Goal: Task Accomplishment & Management: Manage account settings

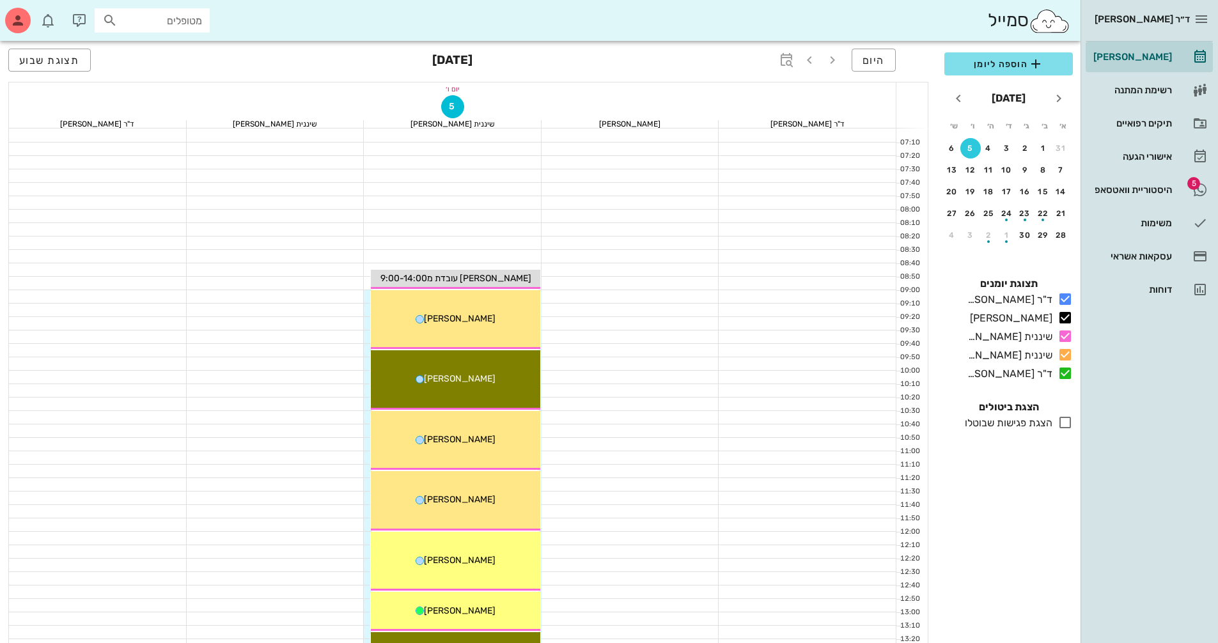
scroll to position [361, 0]
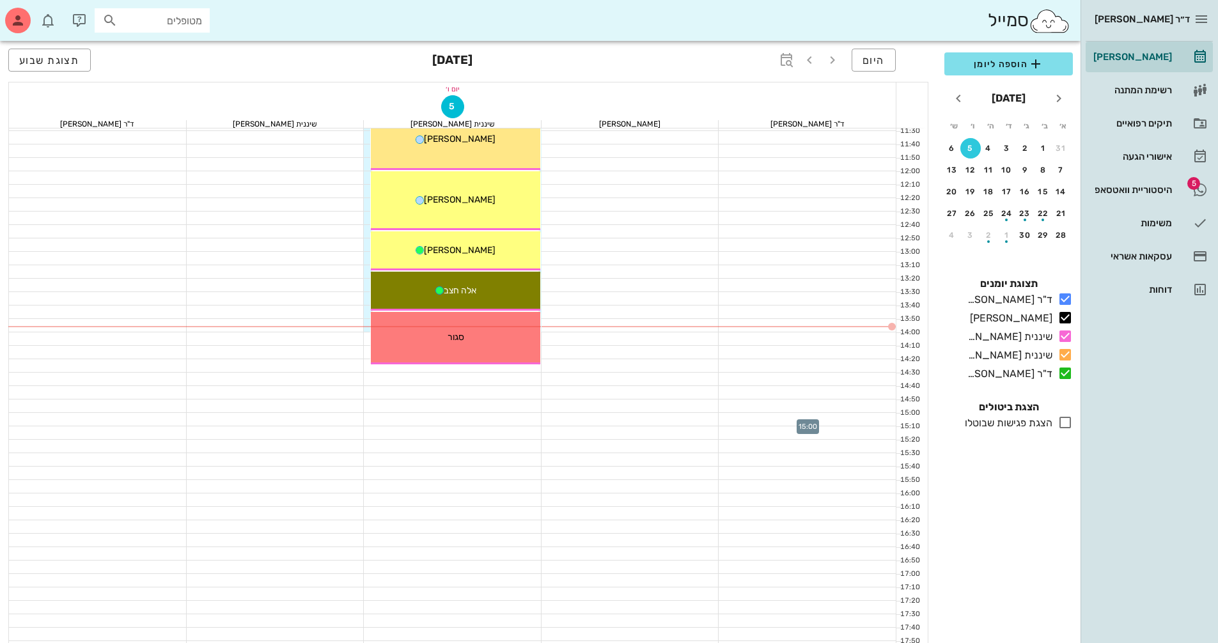
click at [755, 418] on div at bounding box center [808, 419] width 178 height 13
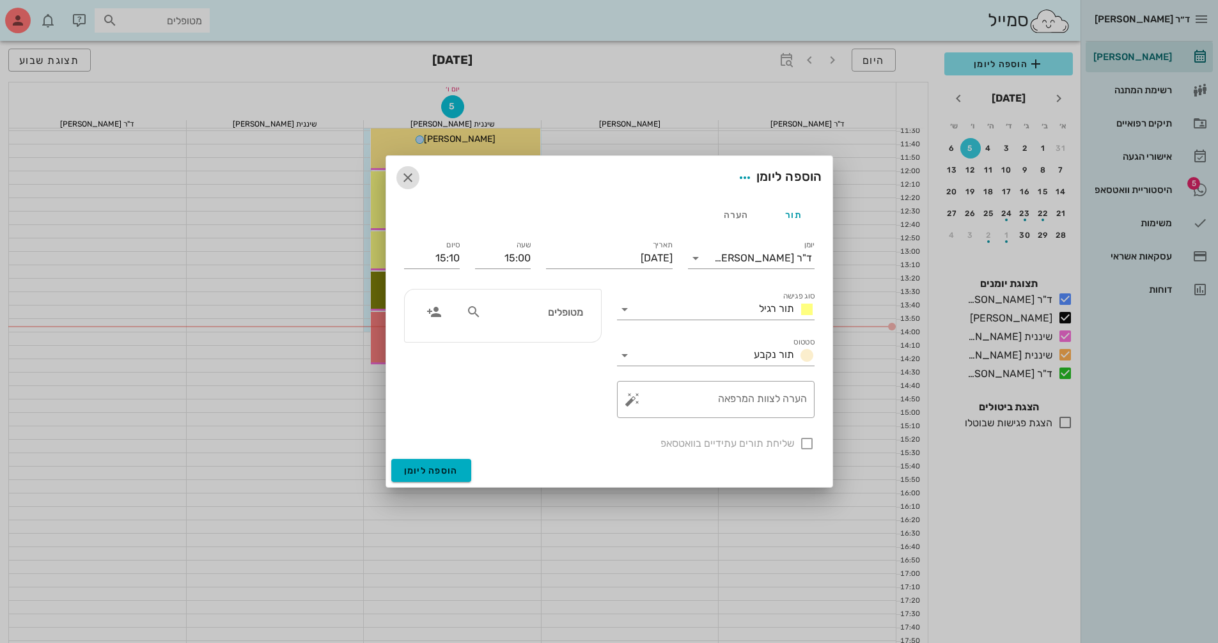
click at [409, 175] on icon "button" at bounding box center [407, 177] width 15 height 15
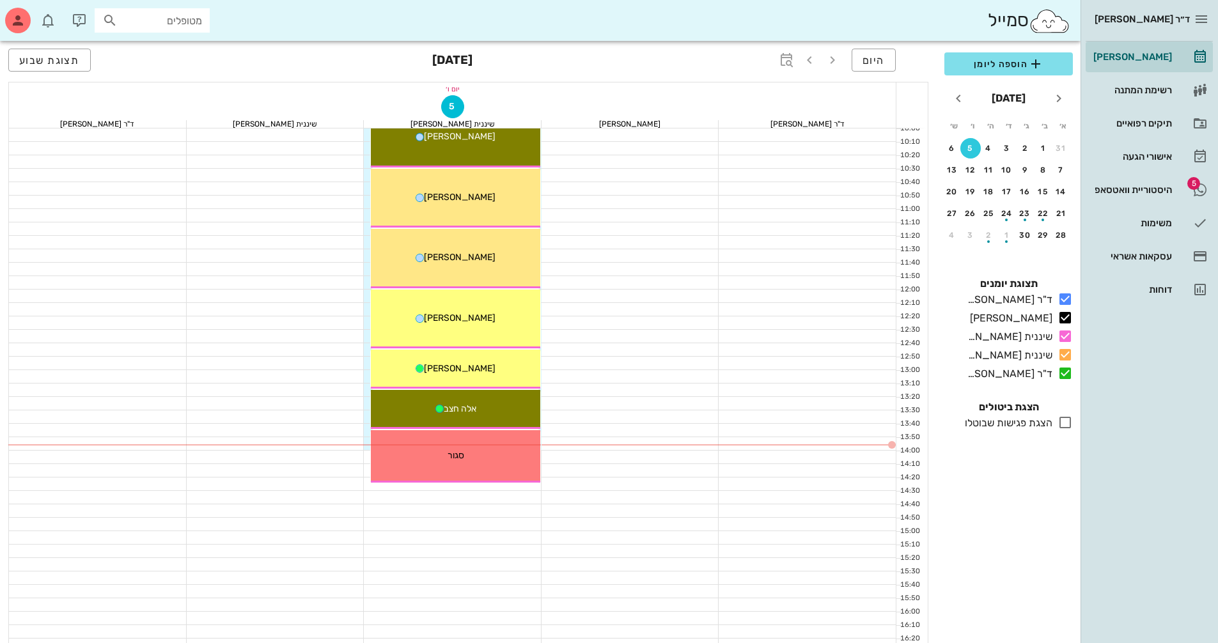
scroll to position [233, 0]
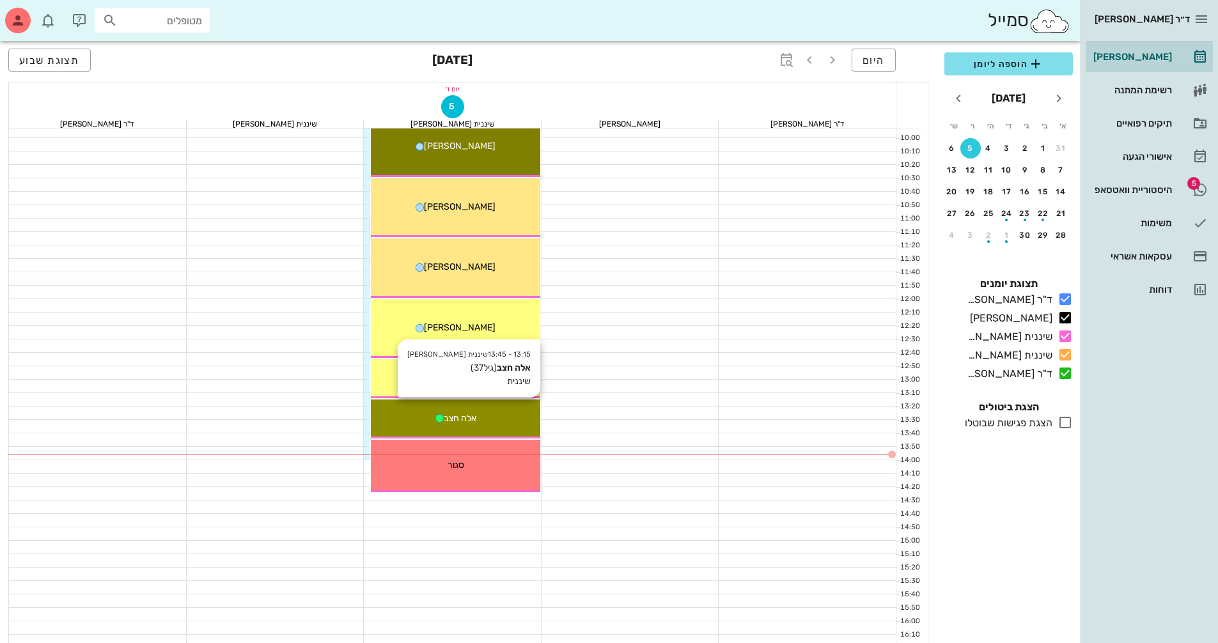
click at [492, 412] on div "אלה חצב" at bounding box center [455, 418] width 169 height 13
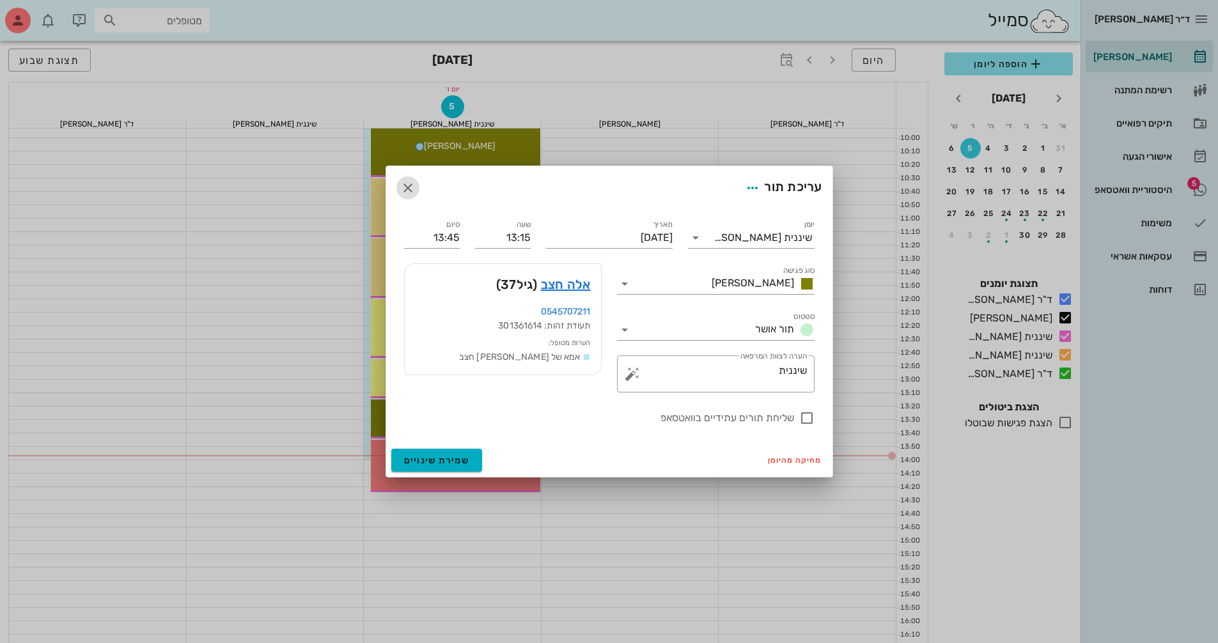
click at [410, 185] on icon "button" at bounding box center [407, 187] width 15 height 15
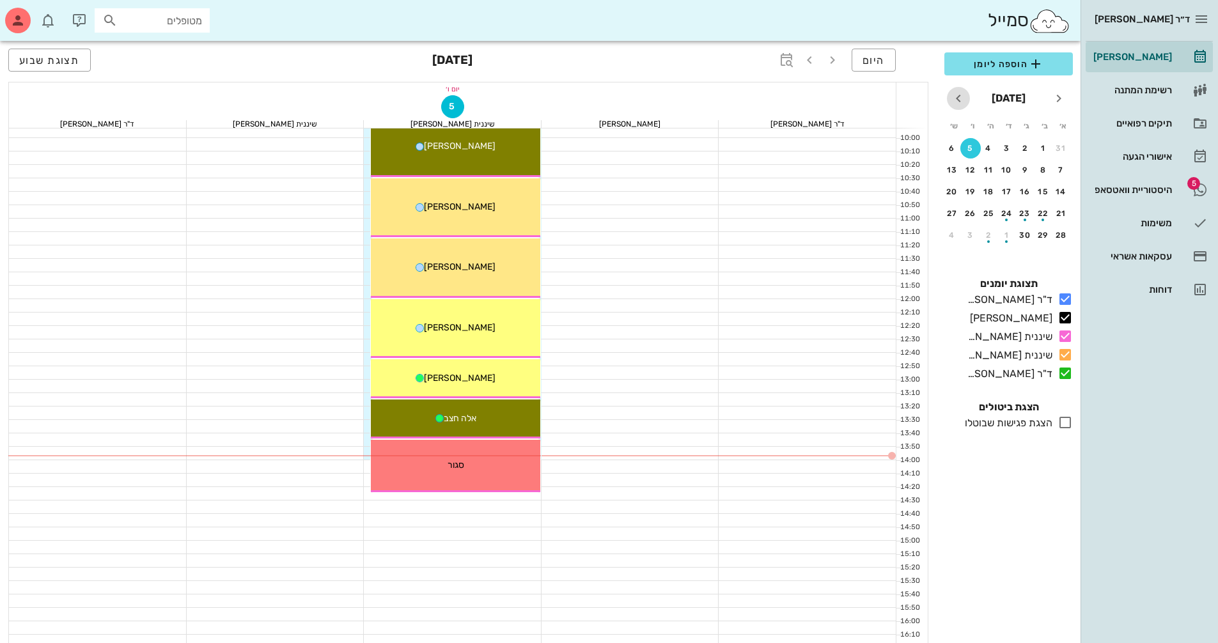
click at [961, 102] on icon "חודש הבא" at bounding box center [958, 98] width 15 height 15
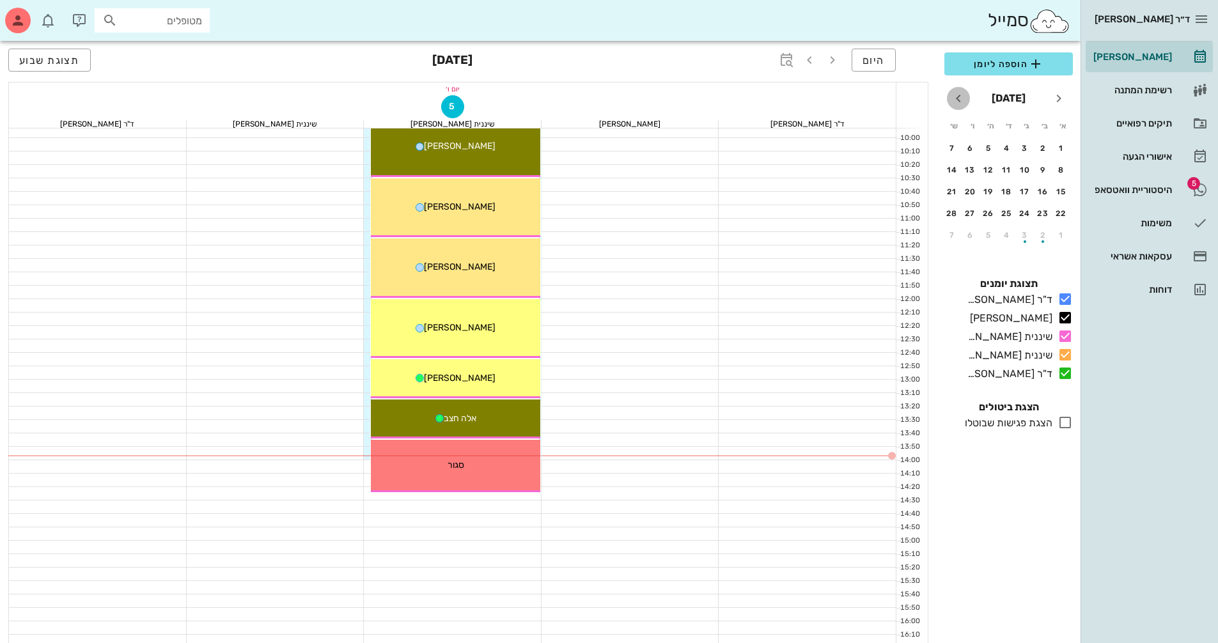
click at [957, 100] on icon "חודש הבא" at bounding box center [958, 98] width 15 height 15
click at [968, 145] on div "6" at bounding box center [971, 148] width 20 height 9
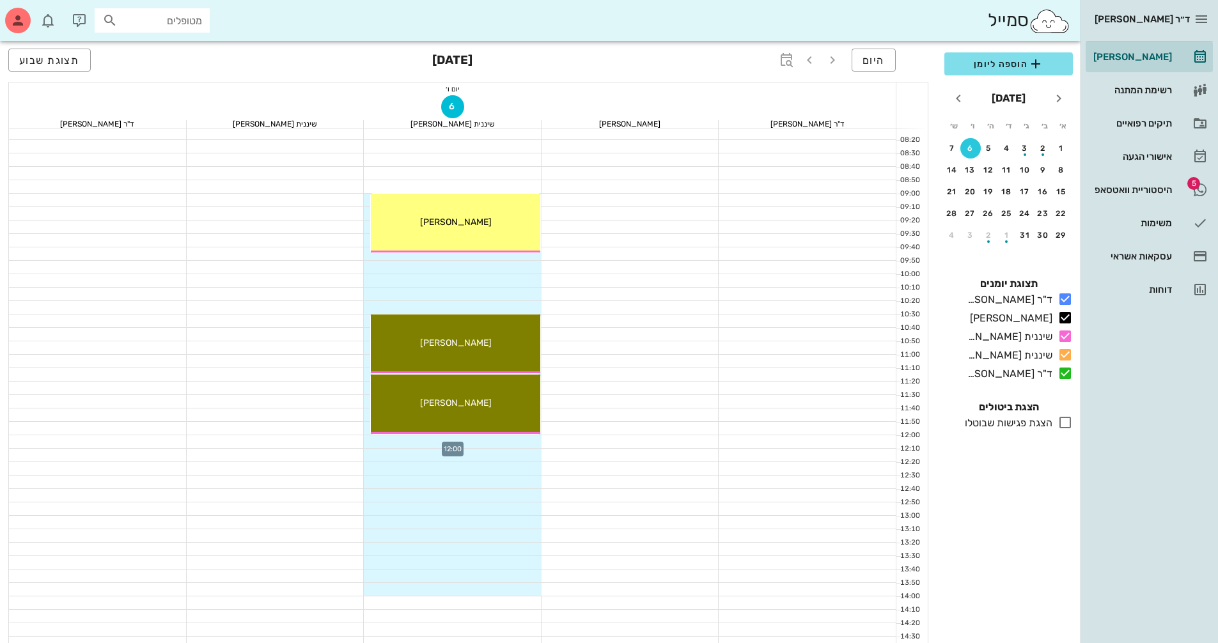
scroll to position [128, 0]
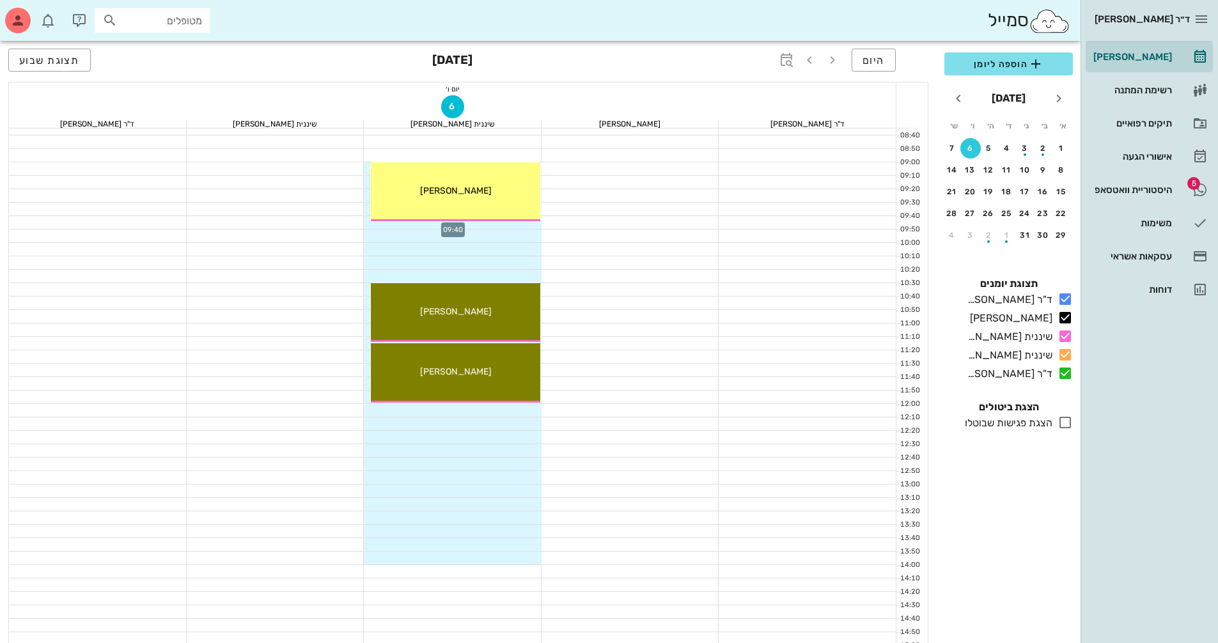
click at [522, 223] on div at bounding box center [453, 222] width 178 height 13
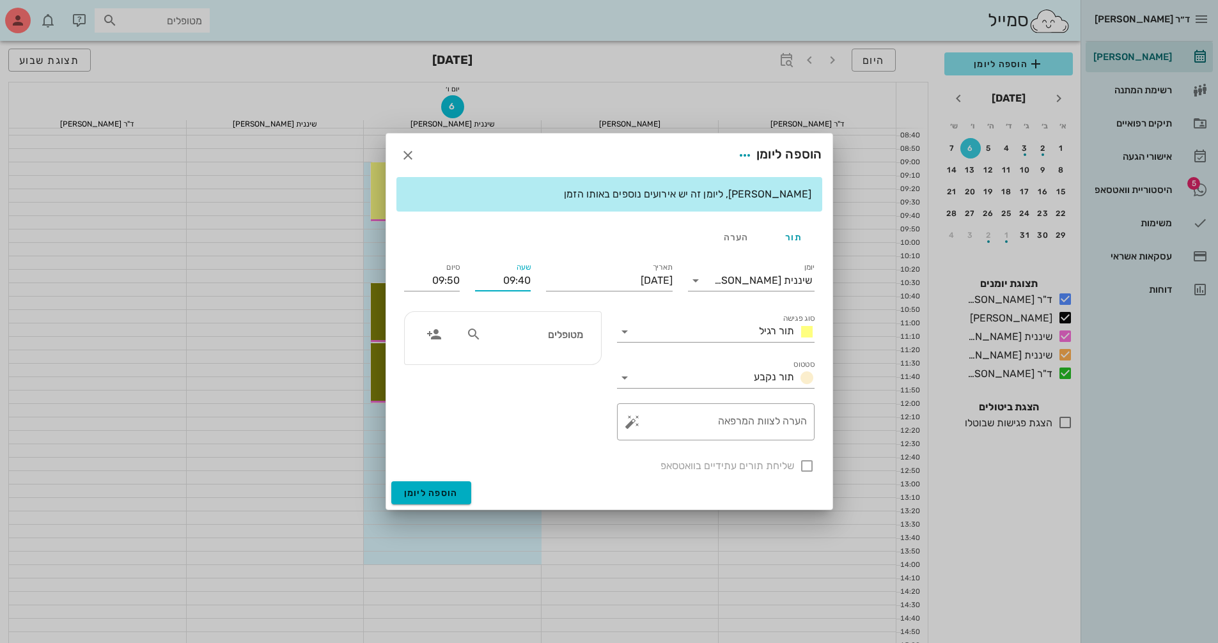
click at [521, 279] on input "09:40" at bounding box center [503, 281] width 56 height 20
drag, startPoint x: 519, startPoint y: 279, endPoint x: 545, endPoint y: 275, distance: 26.5
click at [529, 281] on input "09:40" at bounding box center [503, 281] width 56 height 20
type input "09:45"
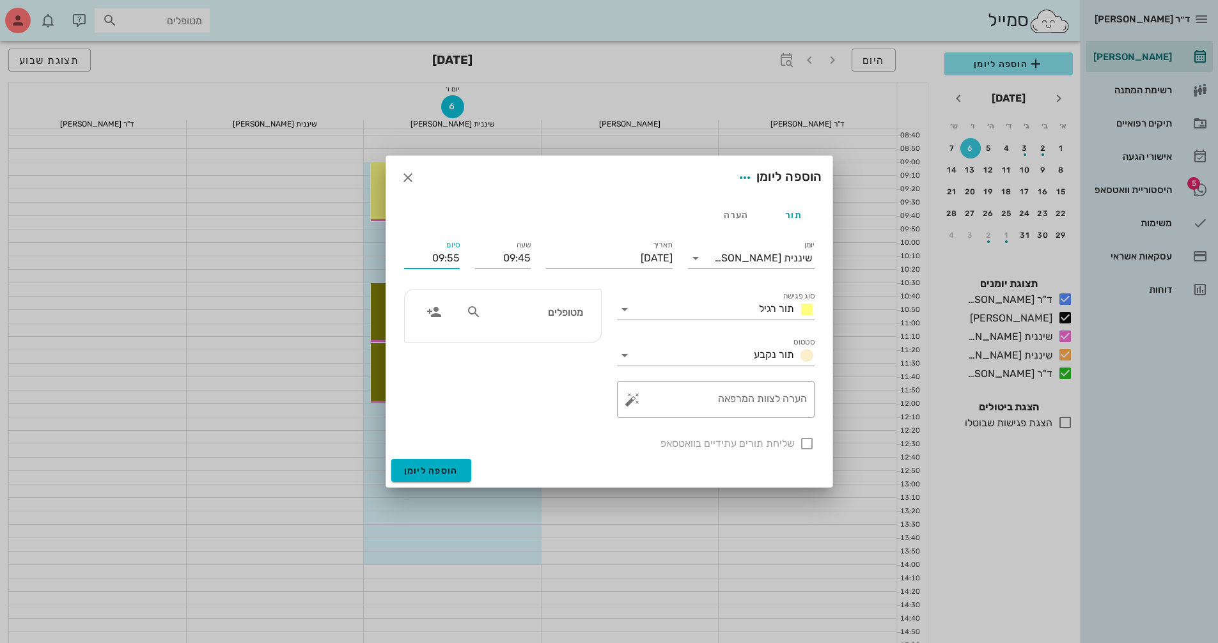
drag, startPoint x: 427, startPoint y: 279, endPoint x: 484, endPoint y: 281, distance: 56.9
click at [484, 281] on div "יומן שיננית [PERSON_NAME] סוג פגישה תור רגיל סטטוס תור נקבע תאריך [DATE] שעה 09…" at bounding box center [610, 344] width 426 height 229
type input "10:30"
drag, startPoint x: 538, startPoint y: 451, endPoint x: 503, endPoint y: 466, distance: 38.1
click at [538, 450] on div "שליחת תורים עתידיים בוואטסאפ" at bounding box center [610, 442] width 426 height 33
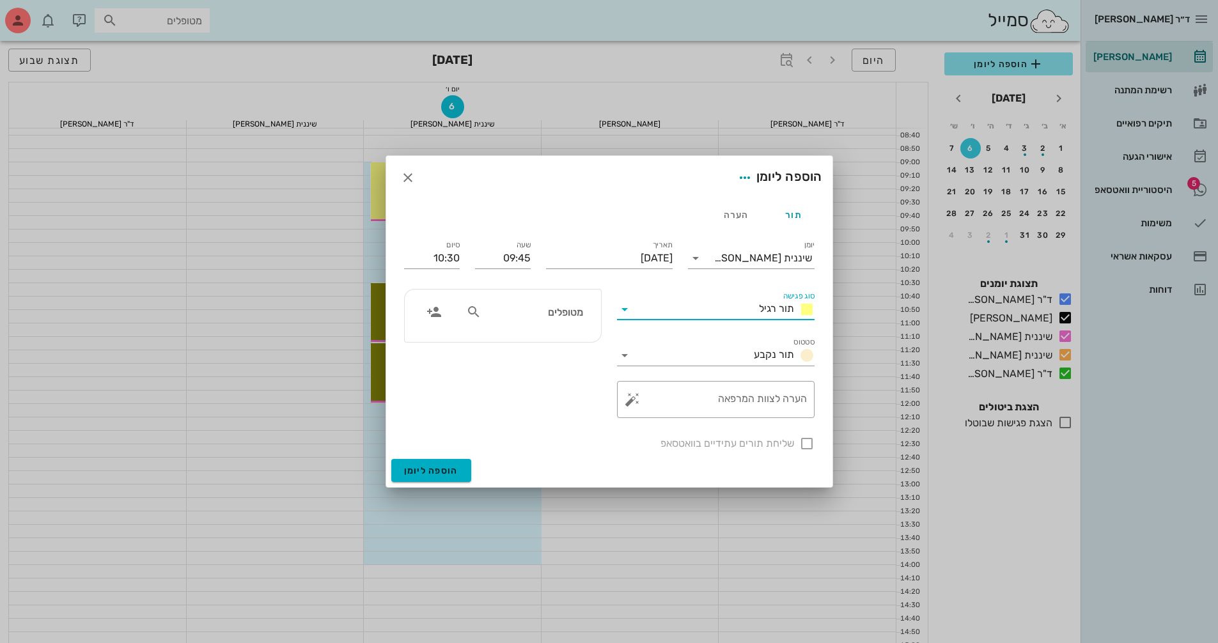
click at [732, 306] on input "סוג פגישה" at bounding box center [694, 309] width 119 height 20
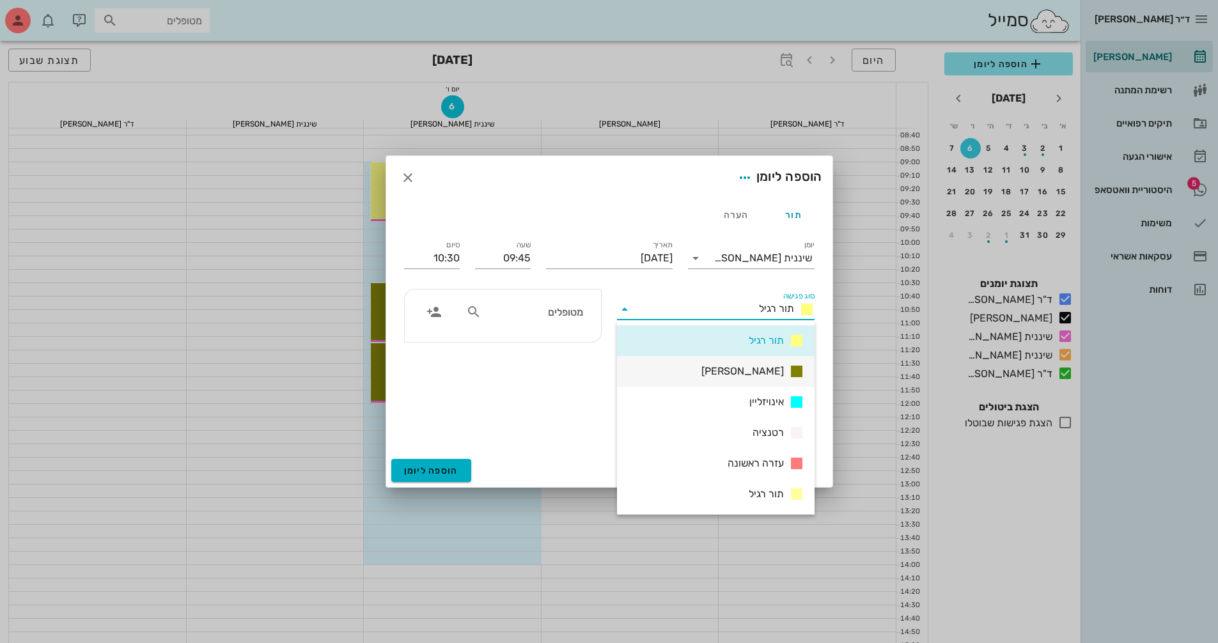
click at [764, 372] on span "[PERSON_NAME]" at bounding box center [743, 371] width 82 height 15
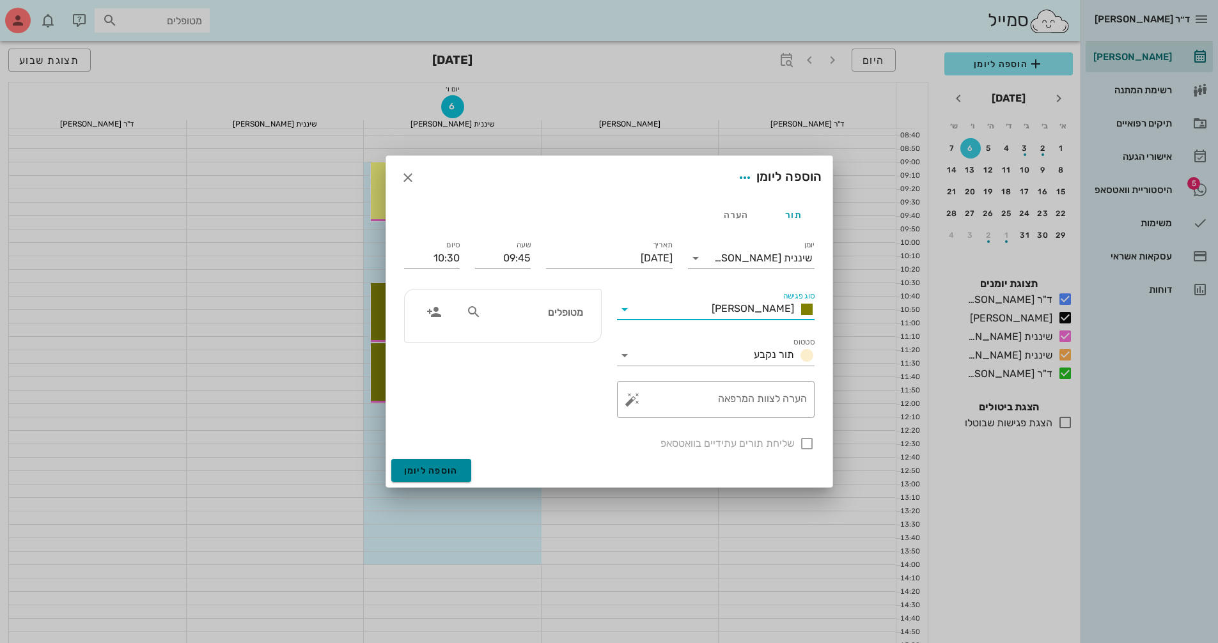
click at [440, 471] on span "הוספה ליומן" at bounding box center [431, 471] width 54 height 11
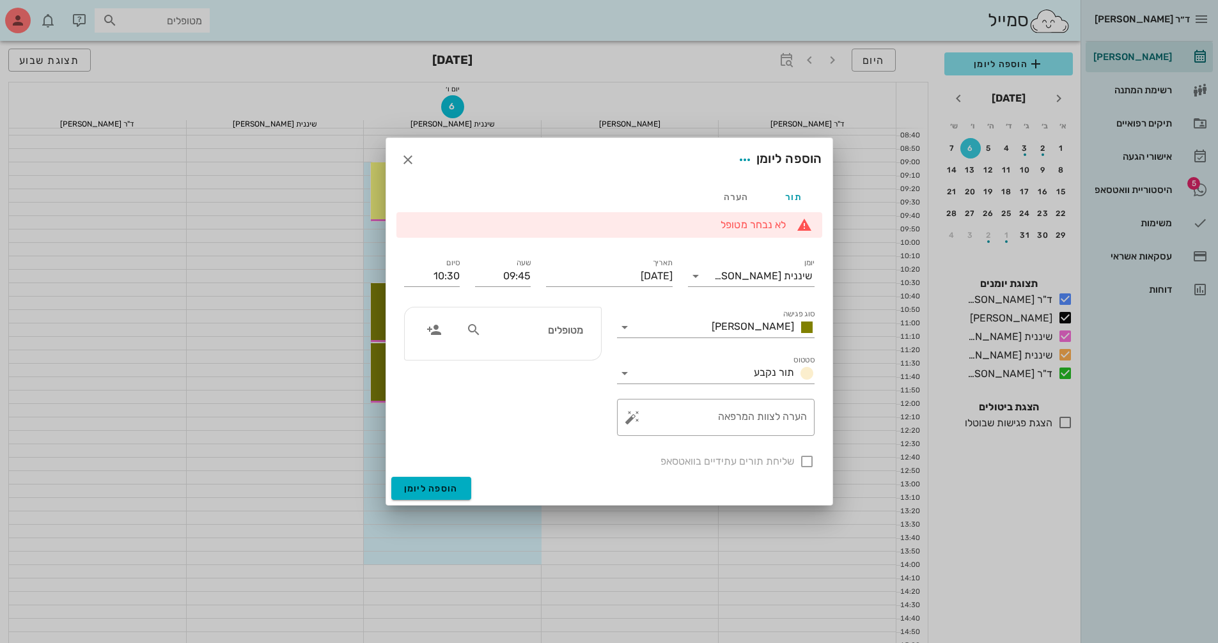
click at [586, 331] on div "מטופלים" at bounding box center [525, 330] width 132 height 24
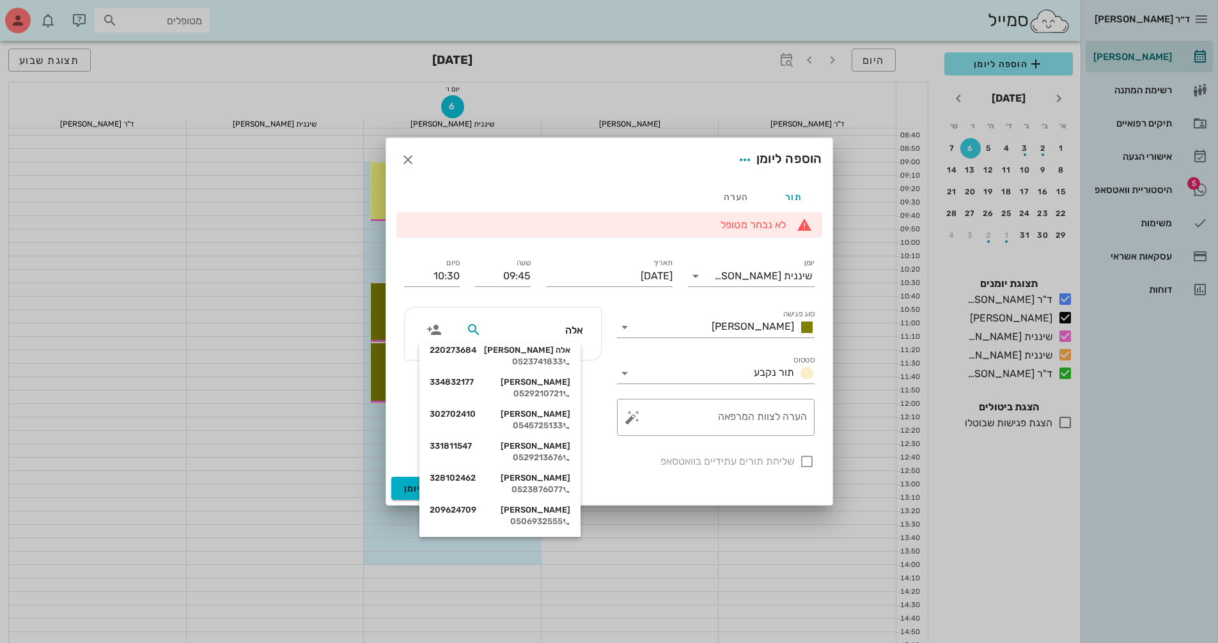
scroll to position [512, 0]
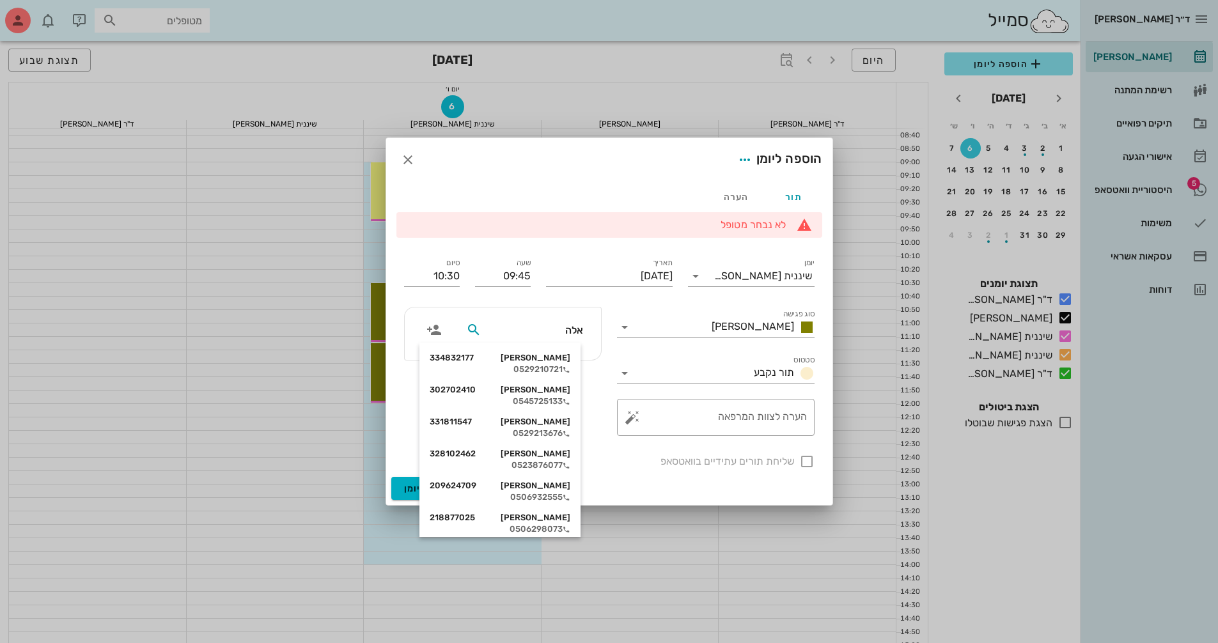
type input "אלה"
click at [258, 282] on div at bounding box center [609, 321] width 1218 height 643
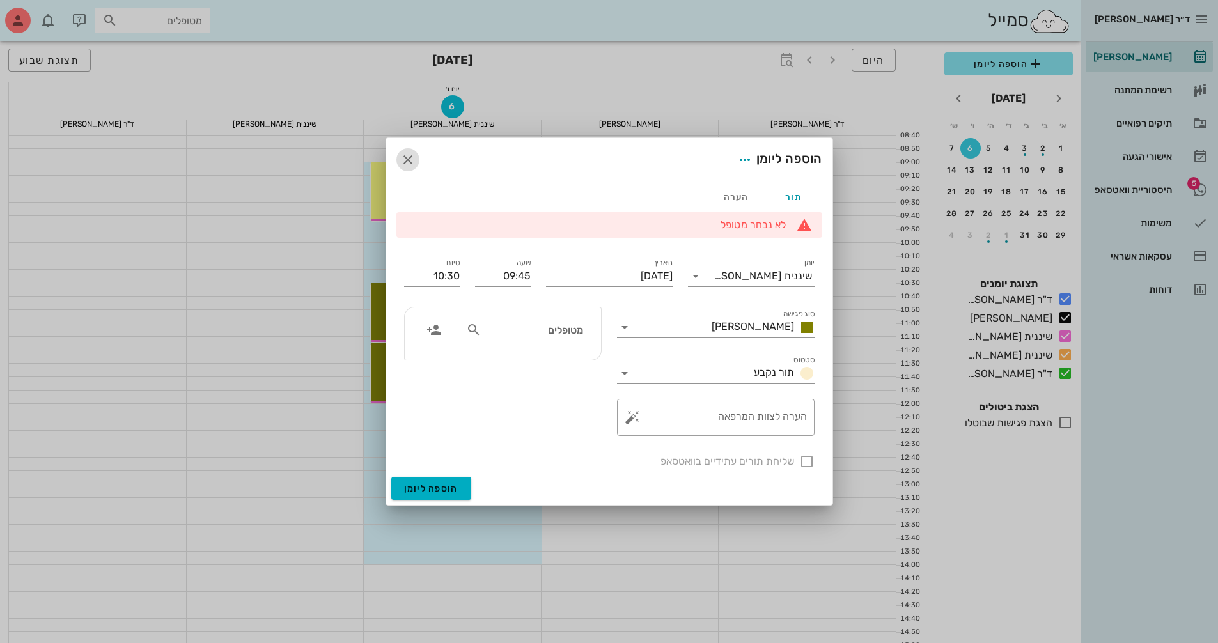
click at [407, 159] on icon "button" at bounding box center [407, 159] width 15 height 15
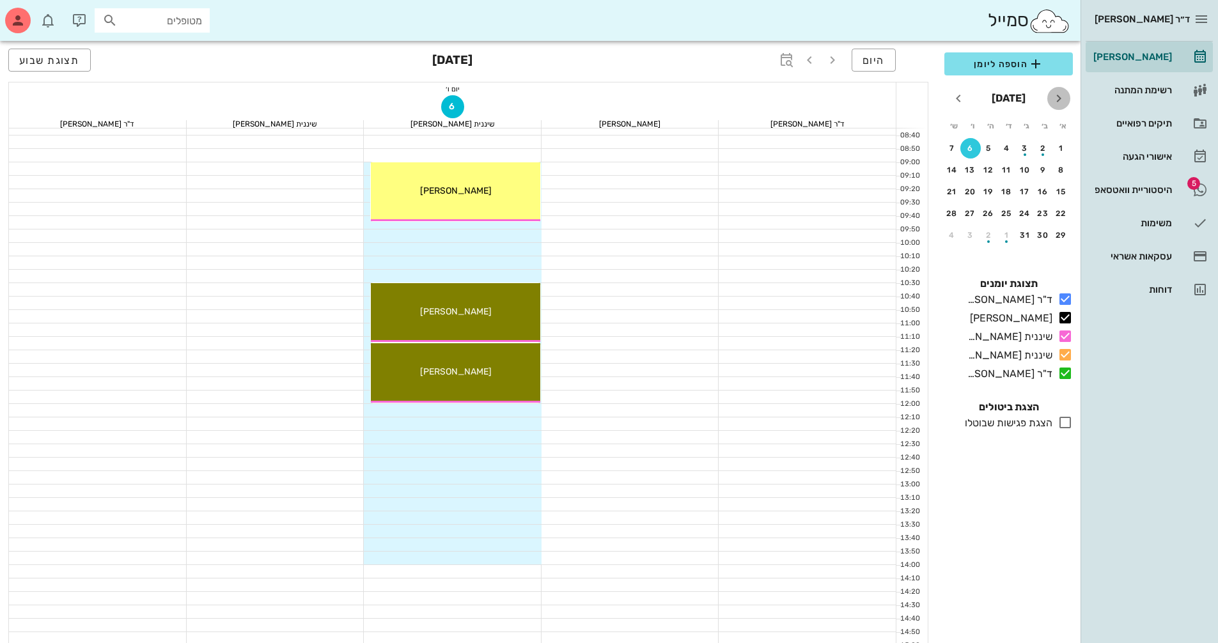
click at [1055, 99] on icon "חודש שעבר" at bounding box center [1058, 98] width 15 height 15
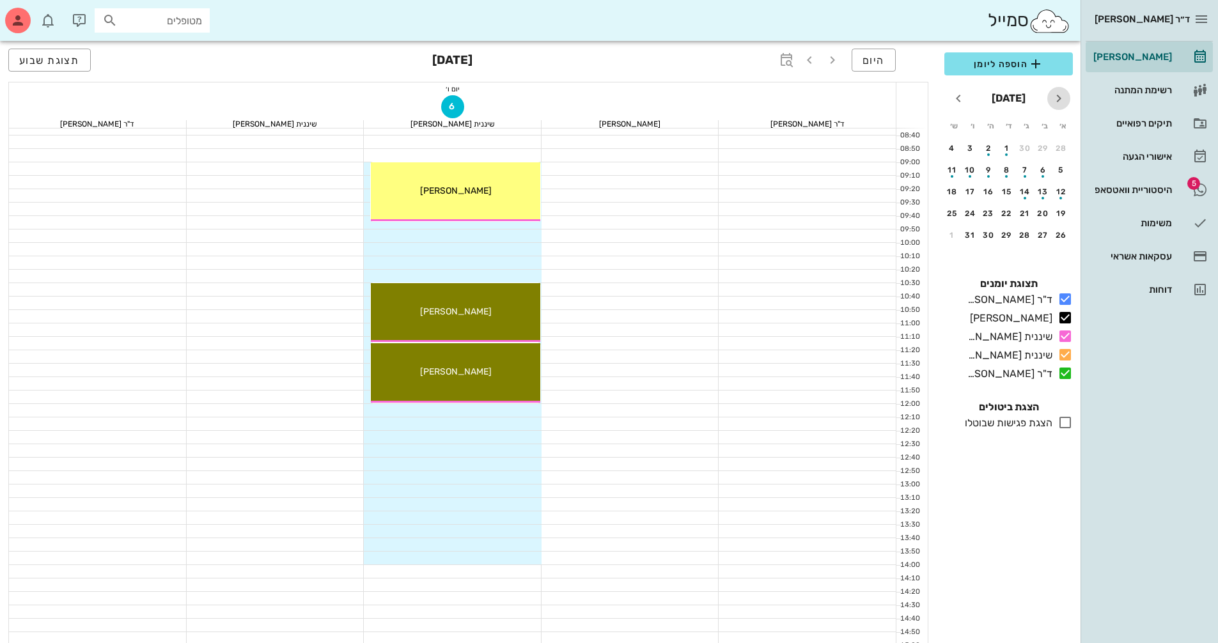
click at [1059, 97] on icon "חודש שעבר" at bounding box center [1058, 98] width 15 height 15
click at [974, 168] on div "12" at bounding box center [971, 170] width 20 height 9
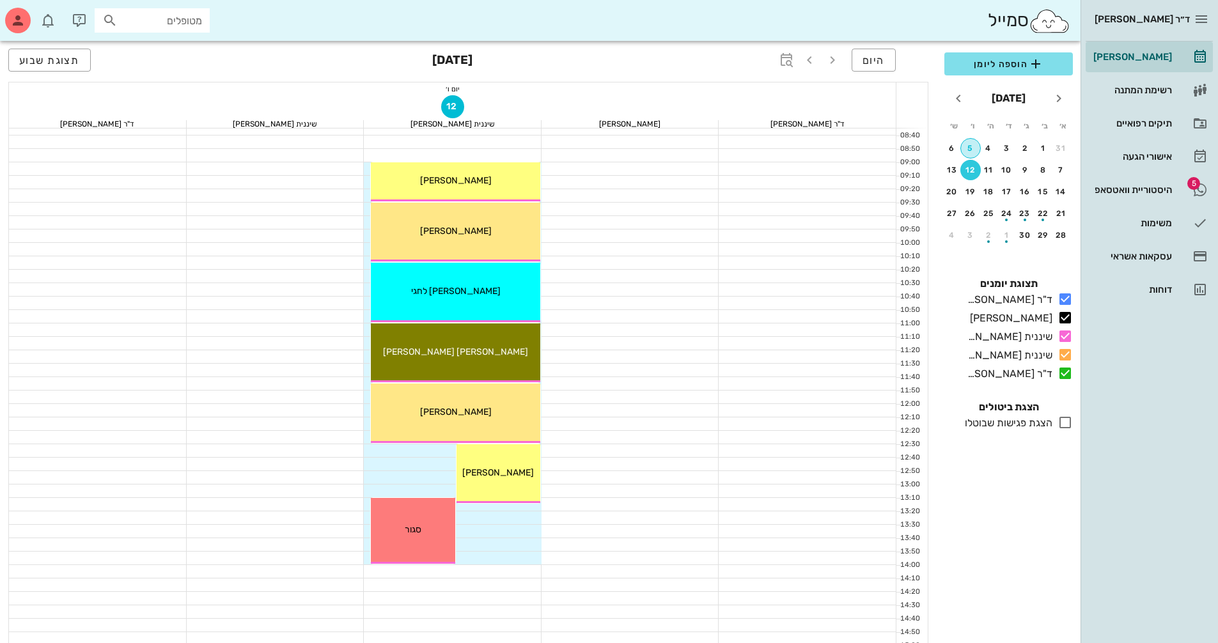
click at [971, 148] on div "5" at bounding box center [970, 148] width 19 height 9
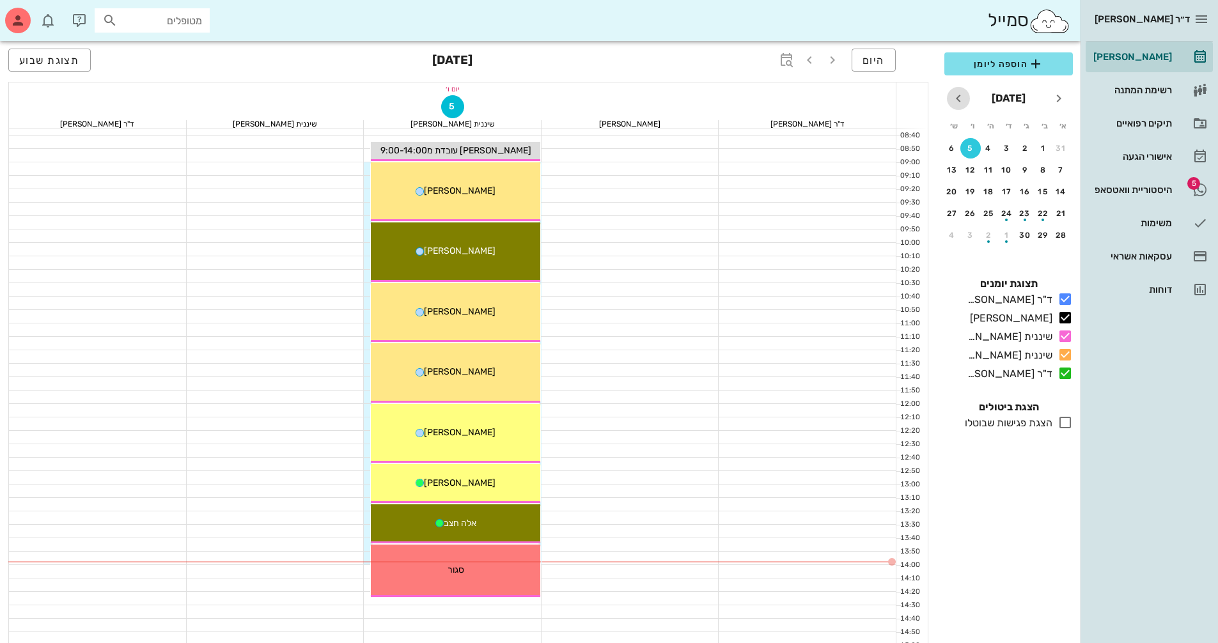
click at [960, 98] on icon "חודש הבא" at bounding box center [958, 98] width 15 height 15
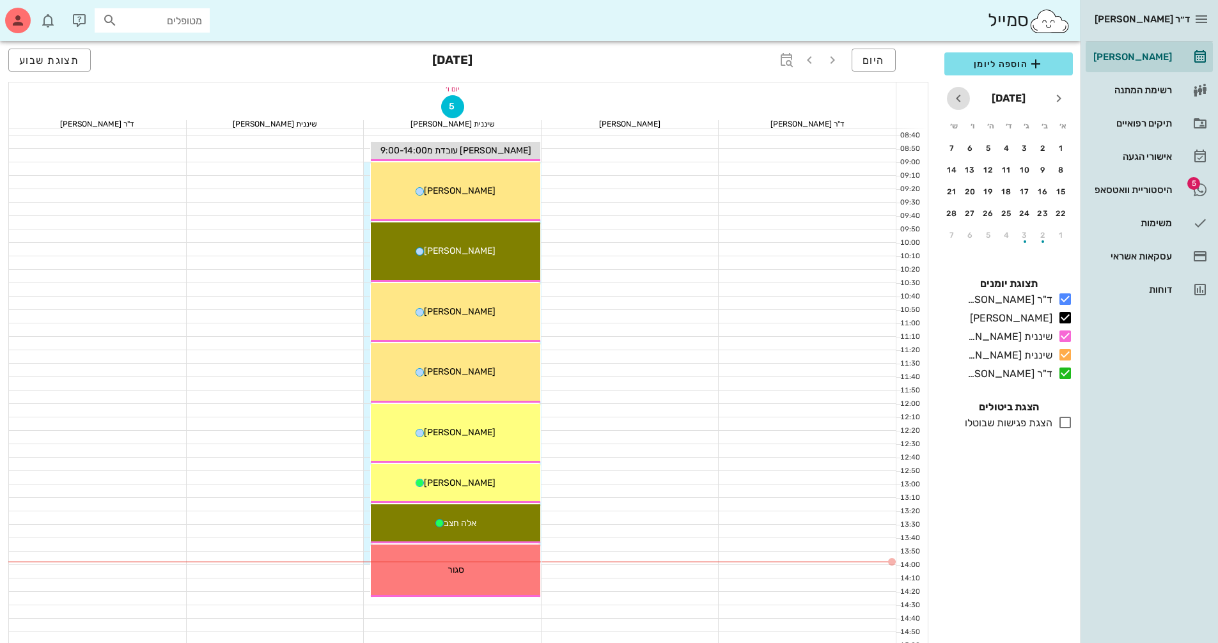
click at [960, 98] on icon "חודש הבא" at bounding box center [958, 98] width 15 height 15
click at [970, 143] on button "6" at bounding box center [971, 148] width 20 height 20
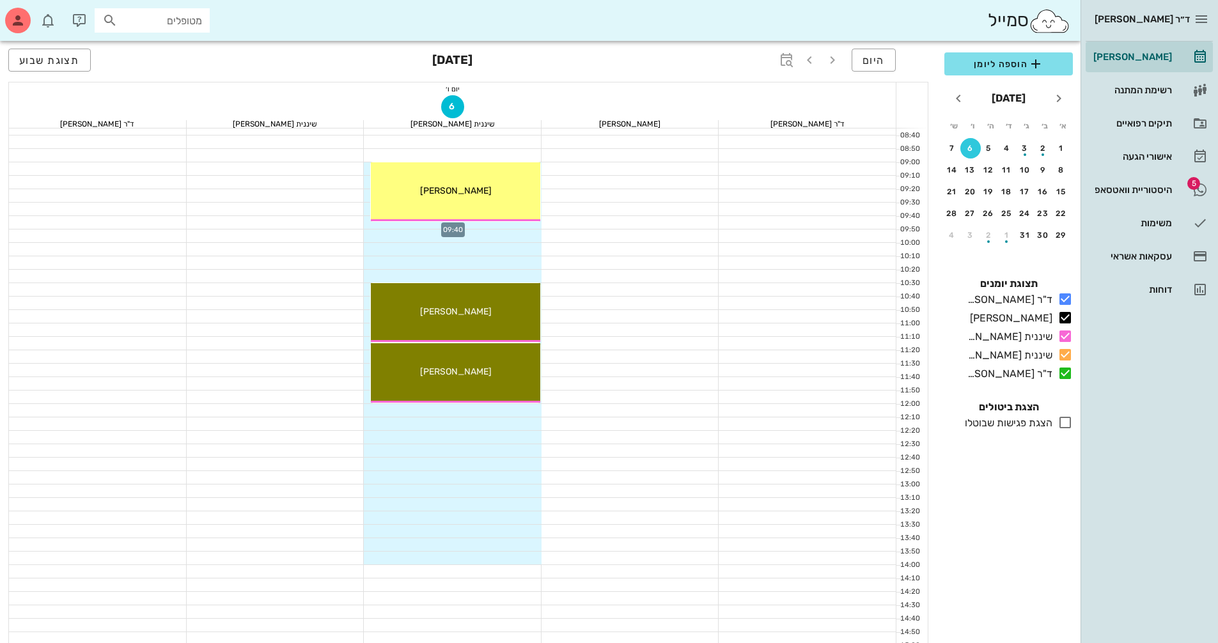
click at [502, 224] on div at bounding box center [453, 222] width 178 height 13
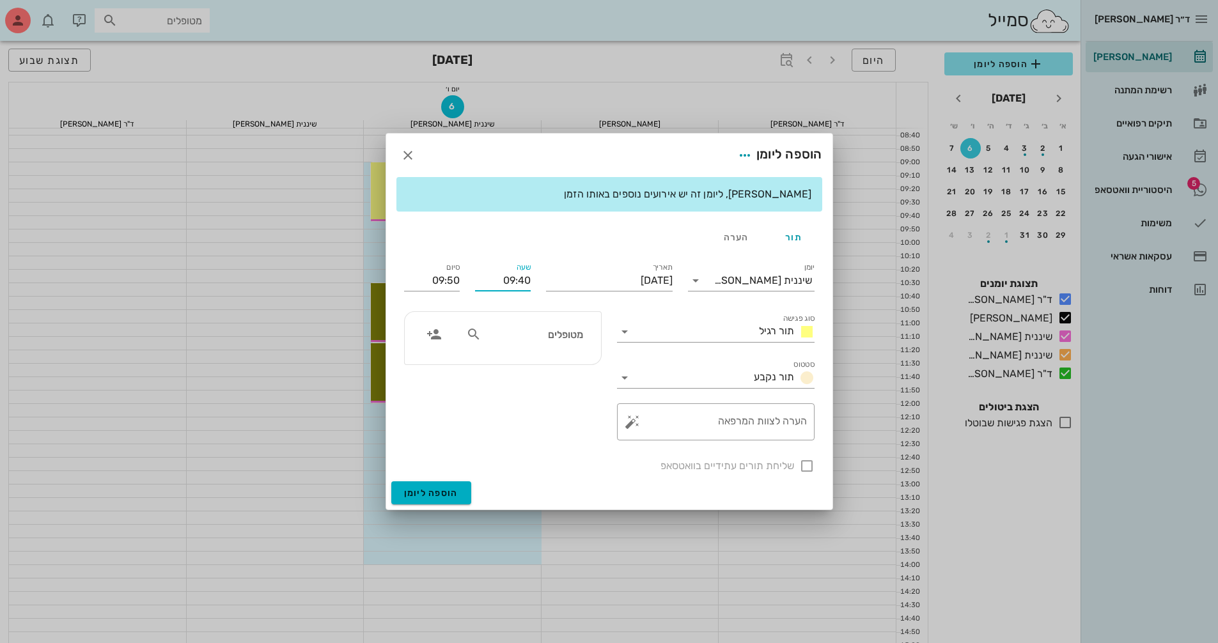
drag, startPoint x: 520, startPoint y: 278, endPoint x: 531, endPoint y: 279, distance: 11.5
click at [531, 279] on div "שעה 09:40" at bounding box center [502, 278] width 71 height 51
type input "09:45"
drag, startPoint x: 425, startPoint y: 279, endPoint x: 503, endPoint y: 285, distance: 78.2
click at [503, 285] on div "יומן שיננית [PERSON_NAME] סוג פגישה תור רגיל סטטוס תור נקבע תאריך [DATE] שעה 09…" at bounding box center [610, 367] width 426 height 229
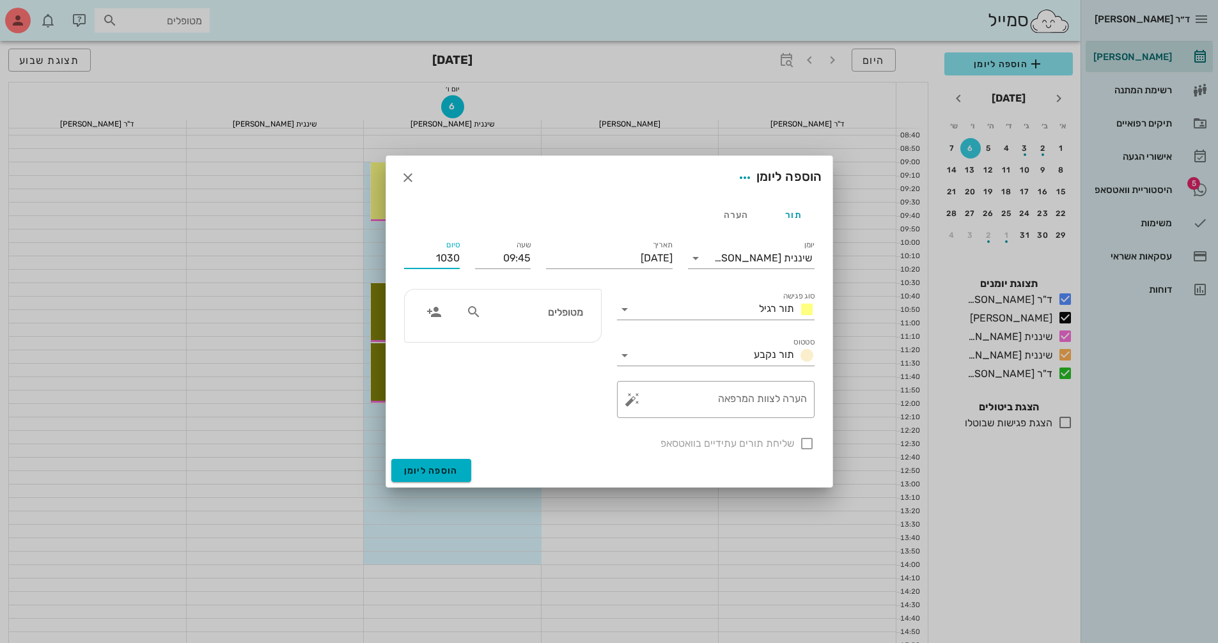
type input "10:30"
click at [538, 315] on input "text" at bounding box center [533, 312] width 98 height 17
type input "אלה חצ"
click at [544, 347] on div "0545707211" at bounding box center [513, 352] width 130 height 10
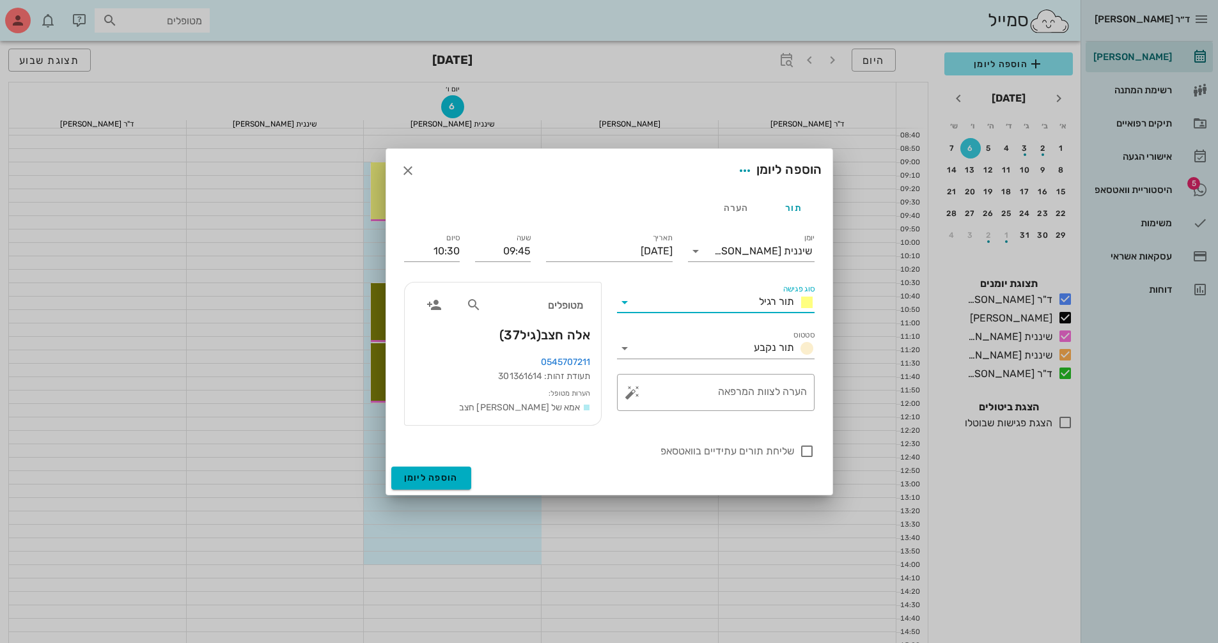
click at [725, 306] on input "סוג פגישה" at bounding box center [694, 302] width 119 height 20
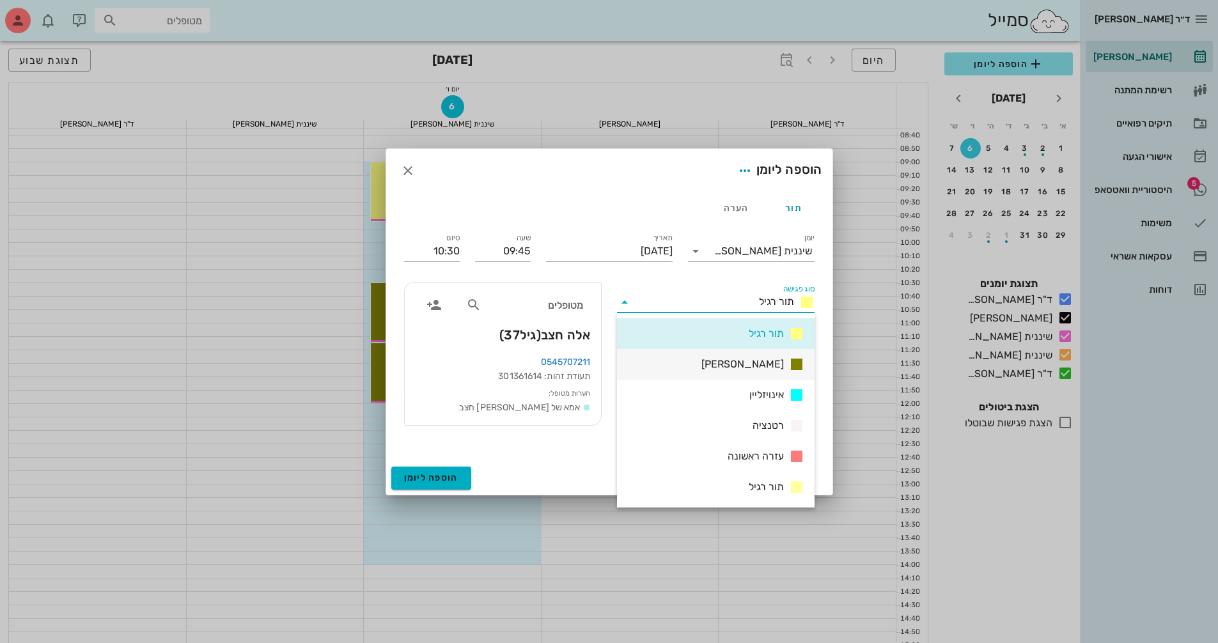
click at [738, 362] on div "[PERSON_NAME]" at bounding box center [716, 364] width 198 height 31
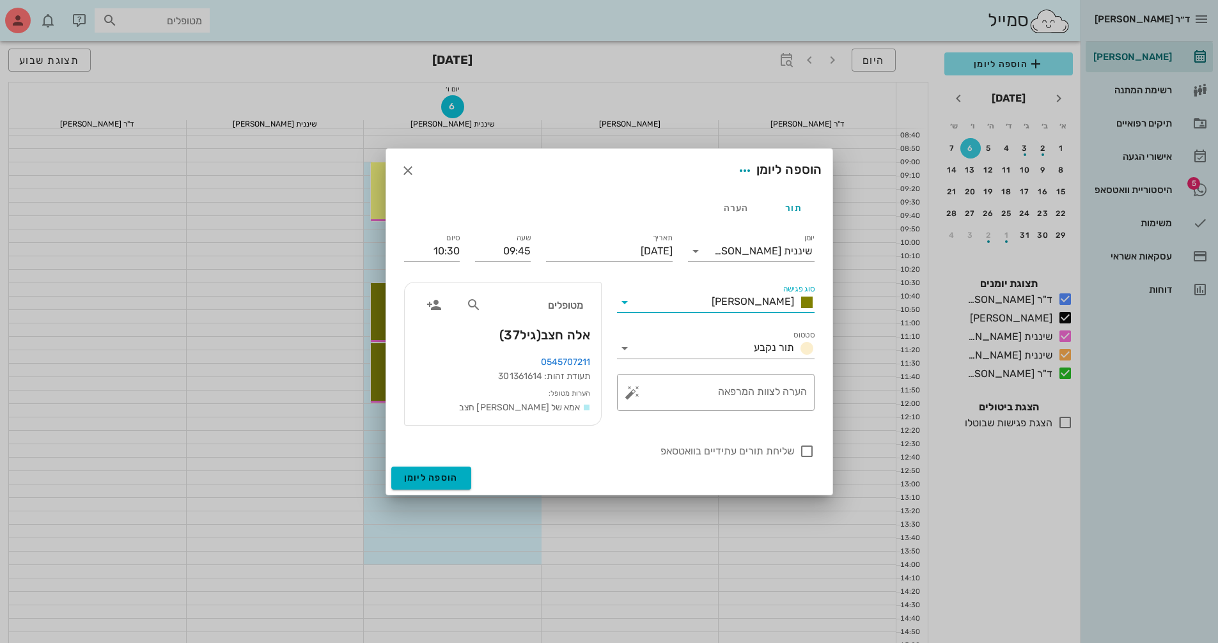
click at [412, 494] on div "הוספה ליומן" at bounding box center [609, 481] width 446 height 28
click at [437, 474] on span "הוספה ליומן" at bounding box center [431, 478] width 54 height 11
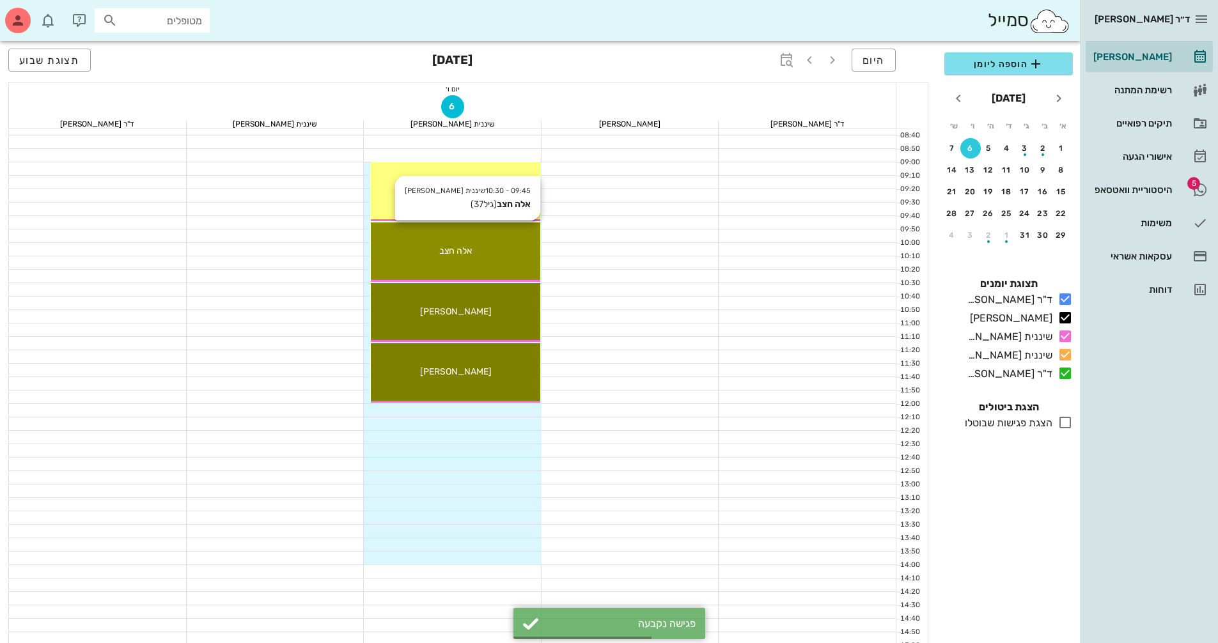
click at [446, 231] on div "09:45 - 10:30 שיננית [PERSON_NAME] אלה חצב (גיל 37 ) אלה חצב" at bounding box center [455, 252] width 169 height 59
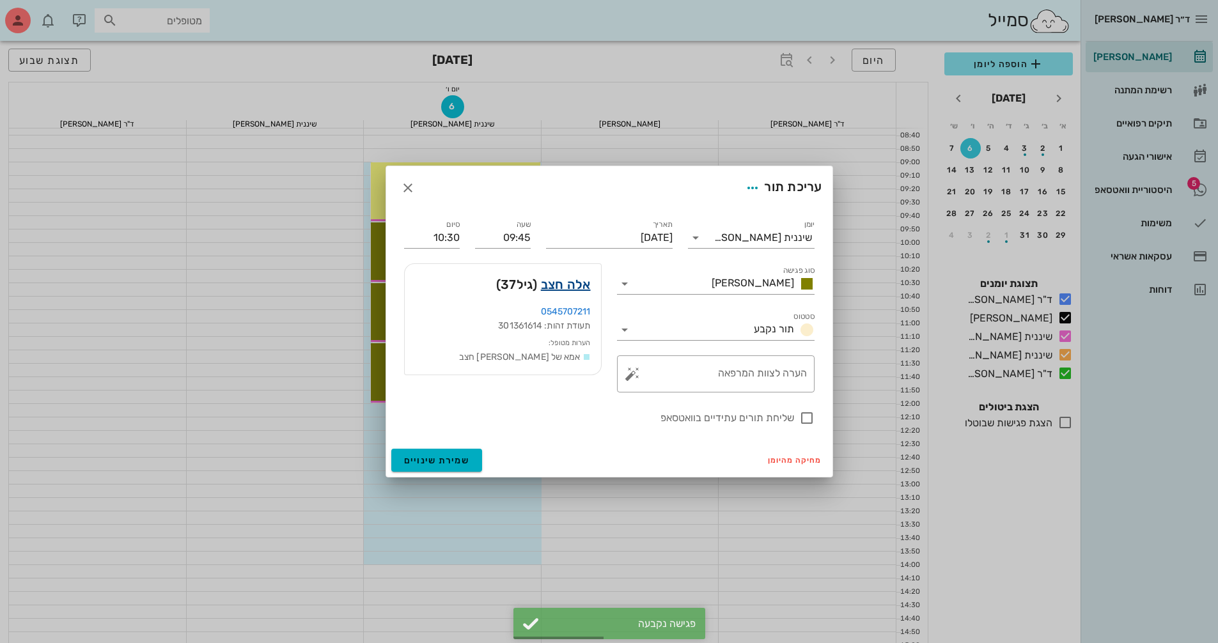
click at [581, 284] on link "אלה חצב" at bounding box center [566, 284] width 50 height 20
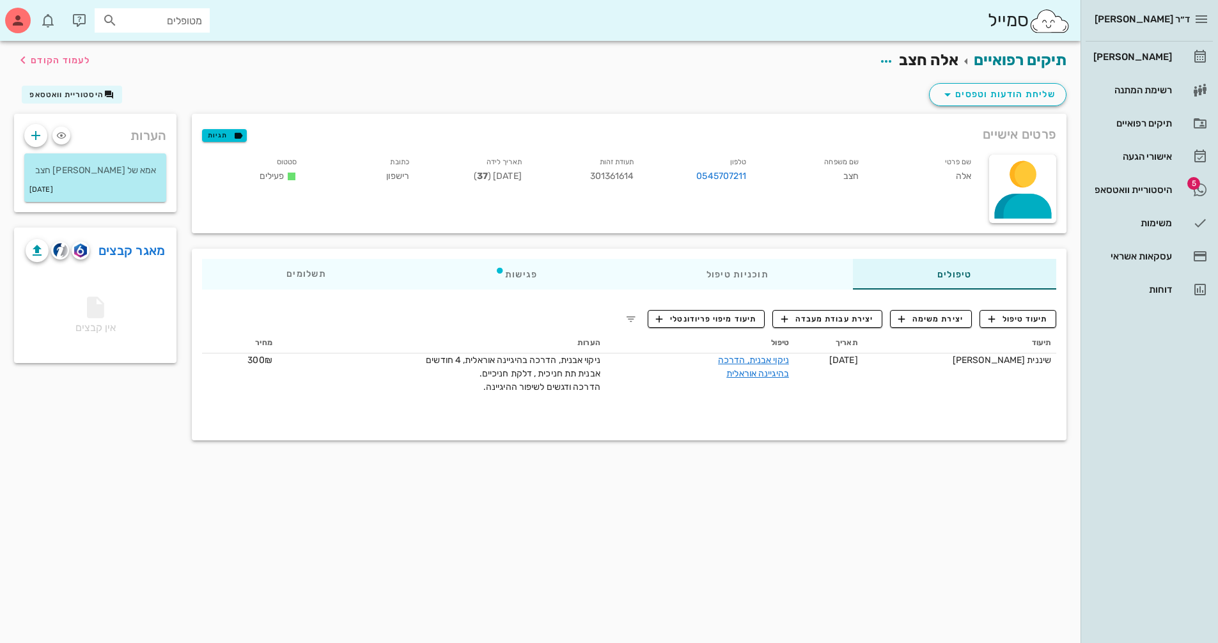
click at [1009, 308] on div "תיעוד טיפול יצירת משימה יצירת עבודת מעבדה תיעוד מיפוי פריודונטלי תיעוד תאריך טי…" at bounding box center [629, 366] width 875 height 133
click at [1009, 315] on span "תיעוד טיפול" at bounding box center [1018, 319] width 59 height 12
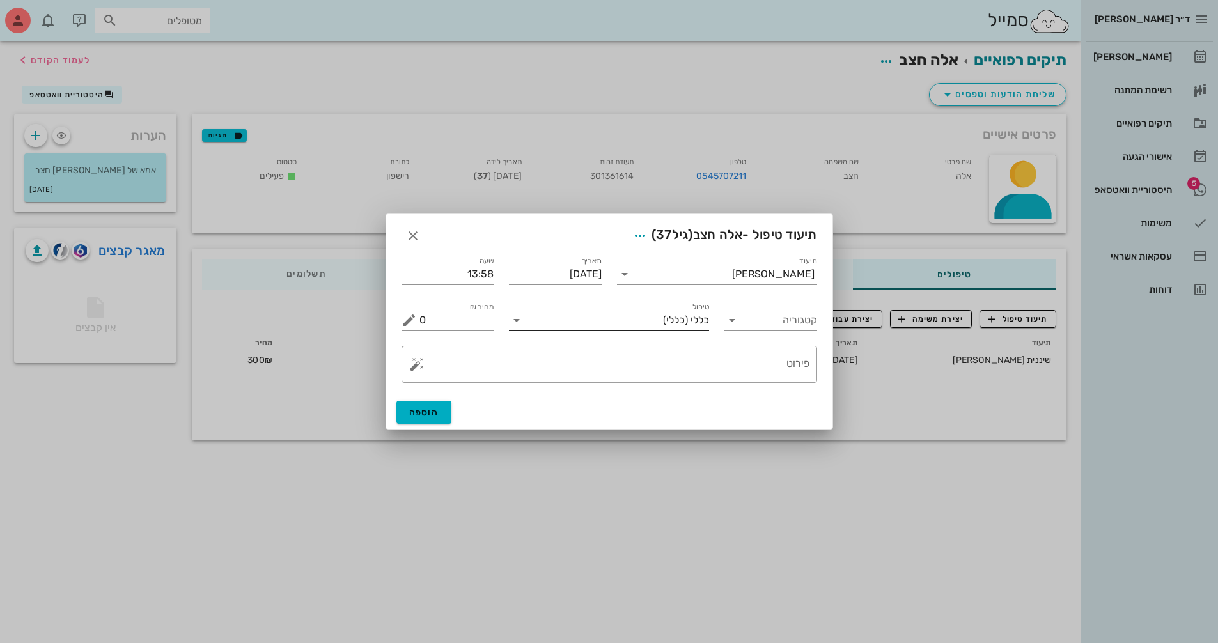
click at [679, 318] on span "(כללי)" at bounding box center [675, 321] width 25 height 12
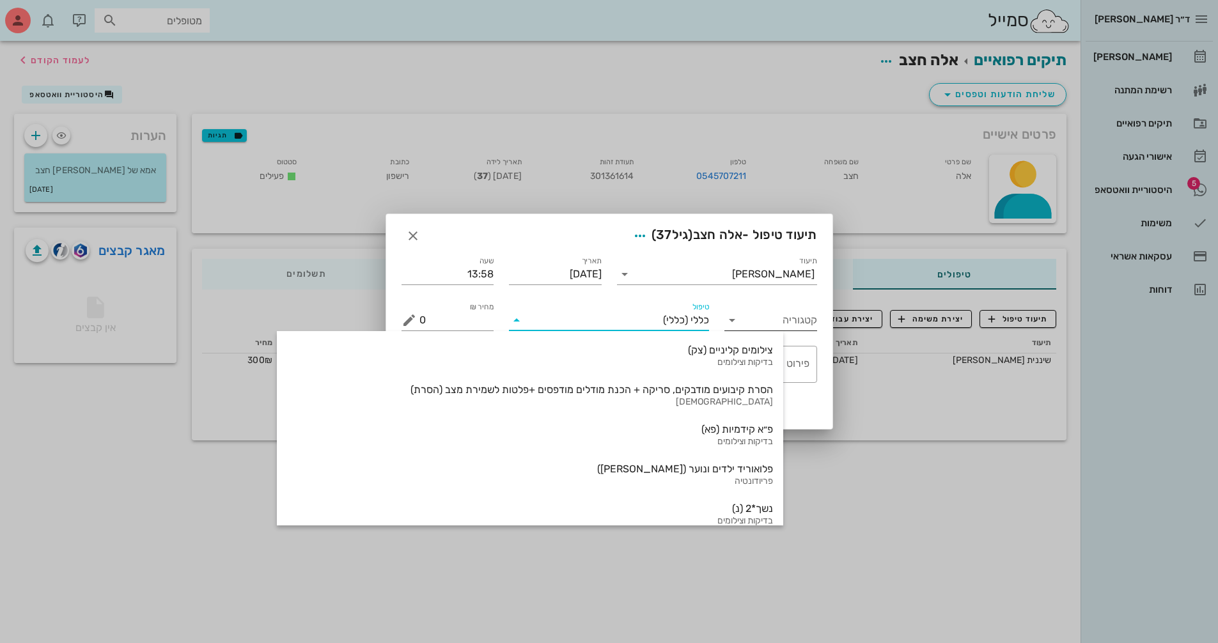
click at [745, 316] on input "קטגוריה" at bounding box center [781, 320] width 72 height 20
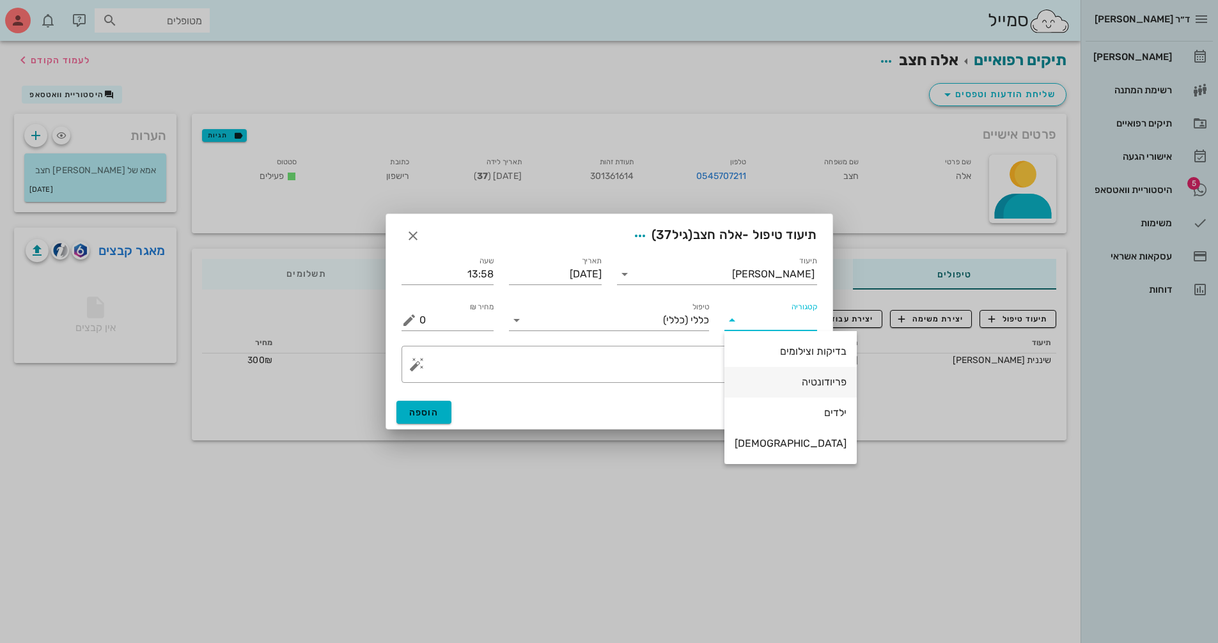
click at [778, 375] on div "פריודונטיה" at bounding box center [791, 381] width 112 height 27
type input "פריודונטיה"
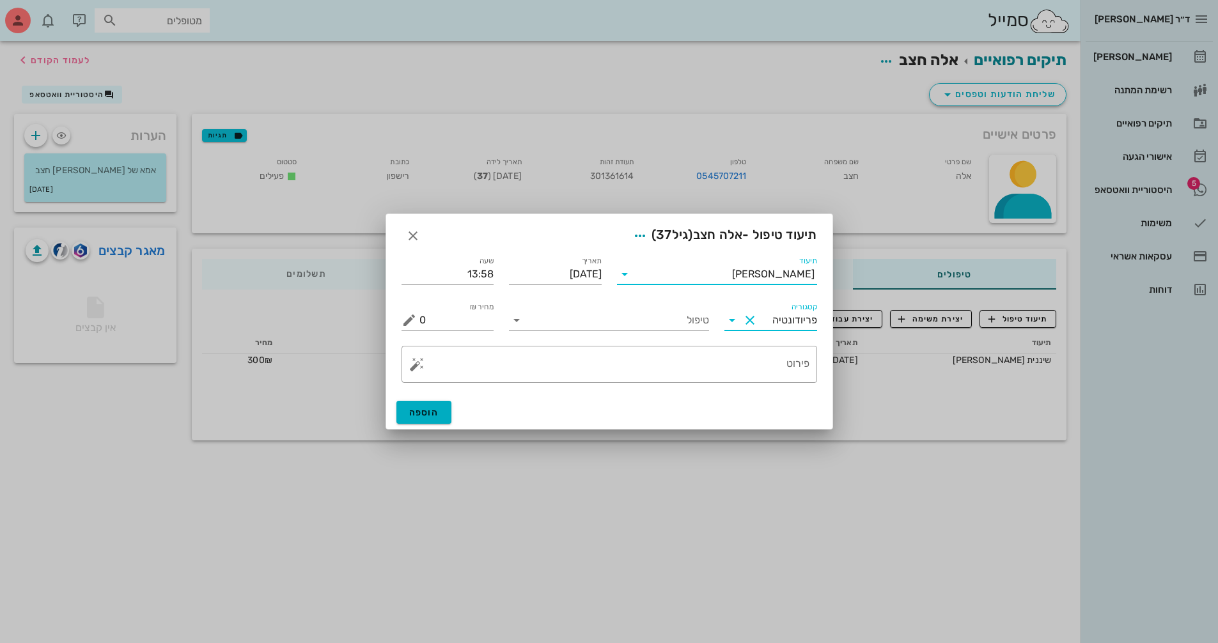
click at [651, 275] on input "תיעוד" at bounding box center [683, 274] width 97 height 20
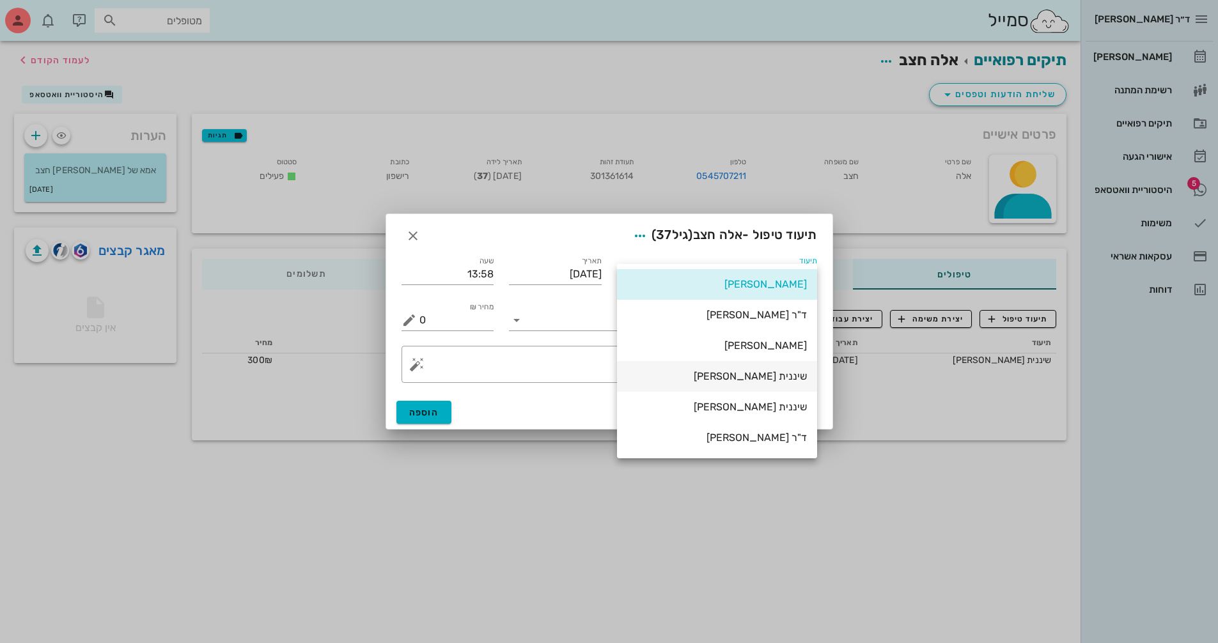
click at [786, 378] on div "שיננית [PERSON_NAME]" at bounding box center [717, 376] width 180 height 12
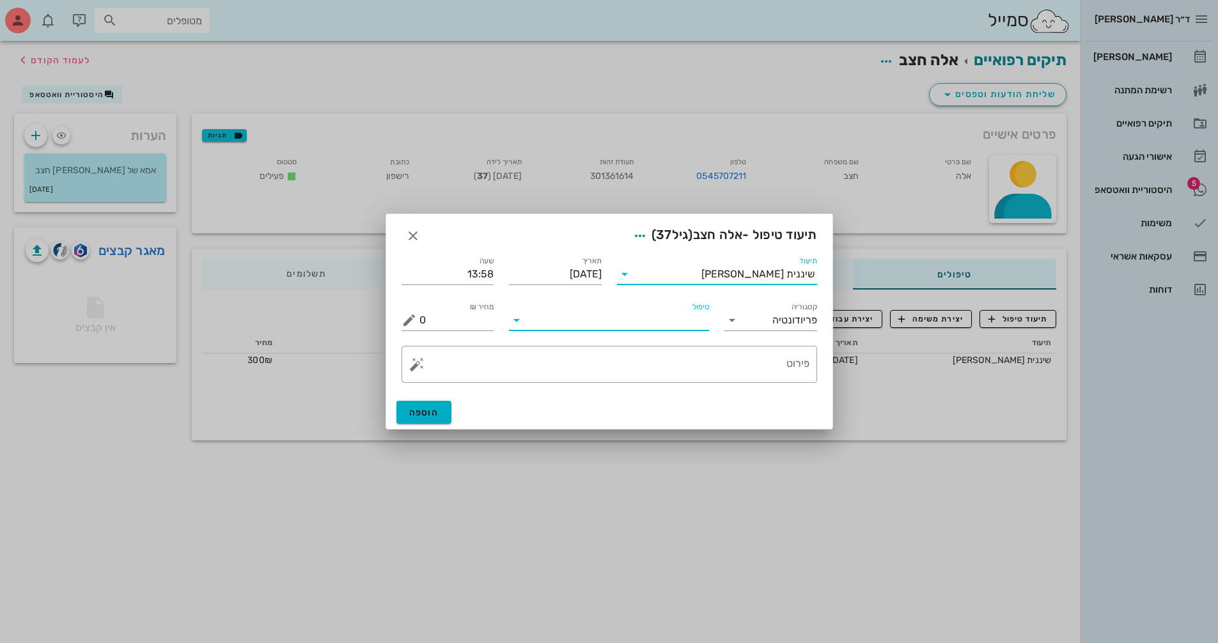
click at [584, 317] on input "טיפול" at bounding box center [618, 320] width 182 height 20
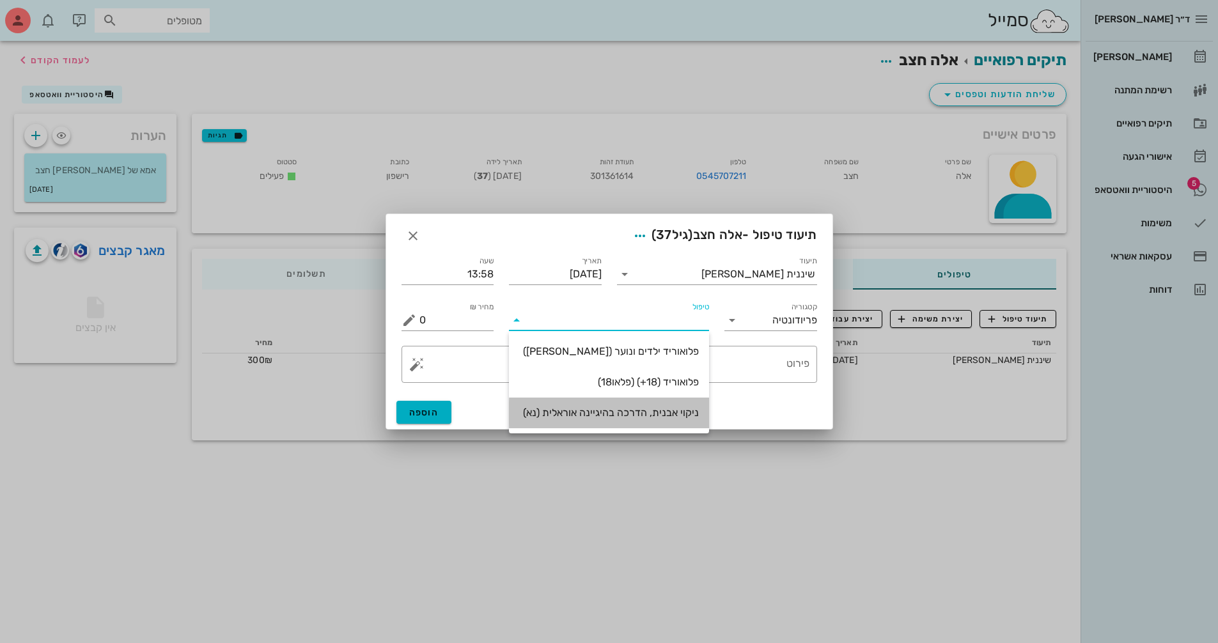
drag, startPoint x: 646, startPoint y: 413, endPoint x: 707, endPoint y: 399, distance: 63.0
click at [646, 412] on div "ניקוי אבנית, הדרכה בהיגיינה אוראלית (נא)" at bounding box center [609, 413] width 180 height 12
type input "300"
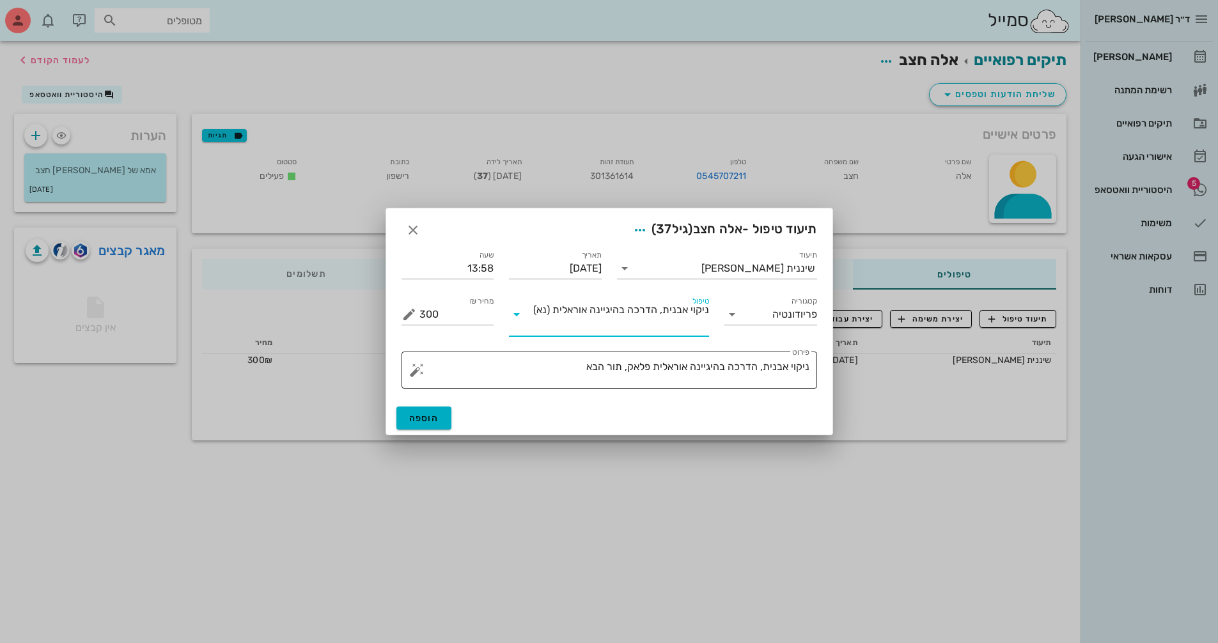
click at [568, 359] on textarea "ניקוי אבנית, הדרכה בהיגיינה אוראלית פלאק, תור הבא" at bounding box center [615, 373] width 390 height 31
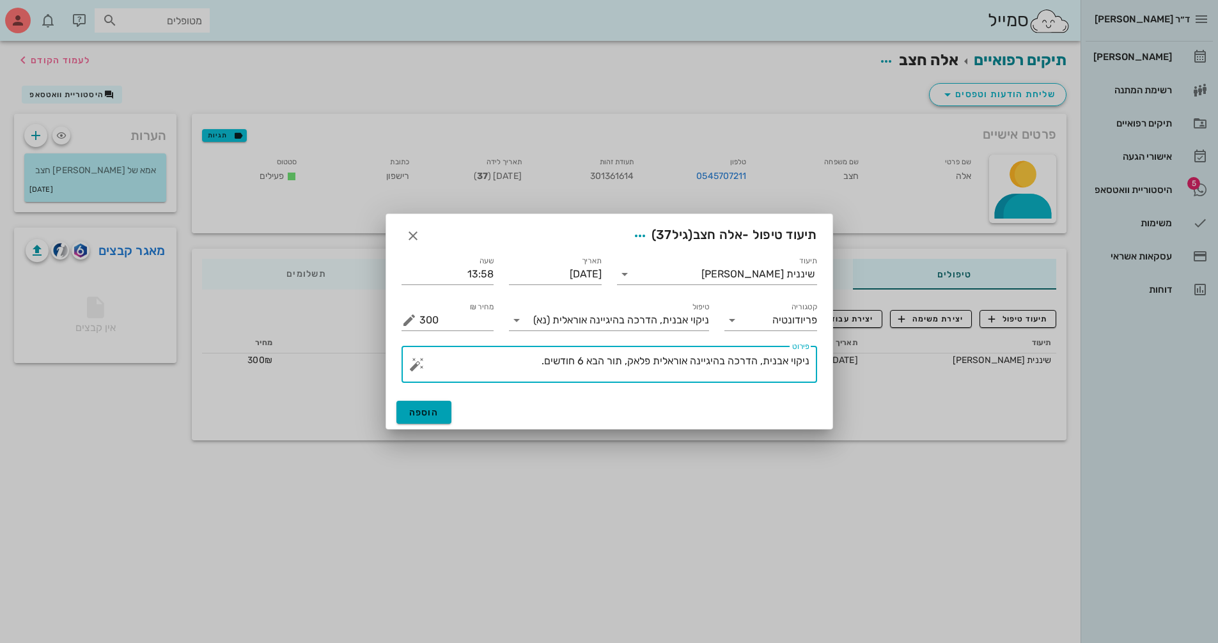
type textarea "ניקוי אבנית, הדרכה בהיגיינה אוראלית פלאק, תור הבא 6 חודשים."
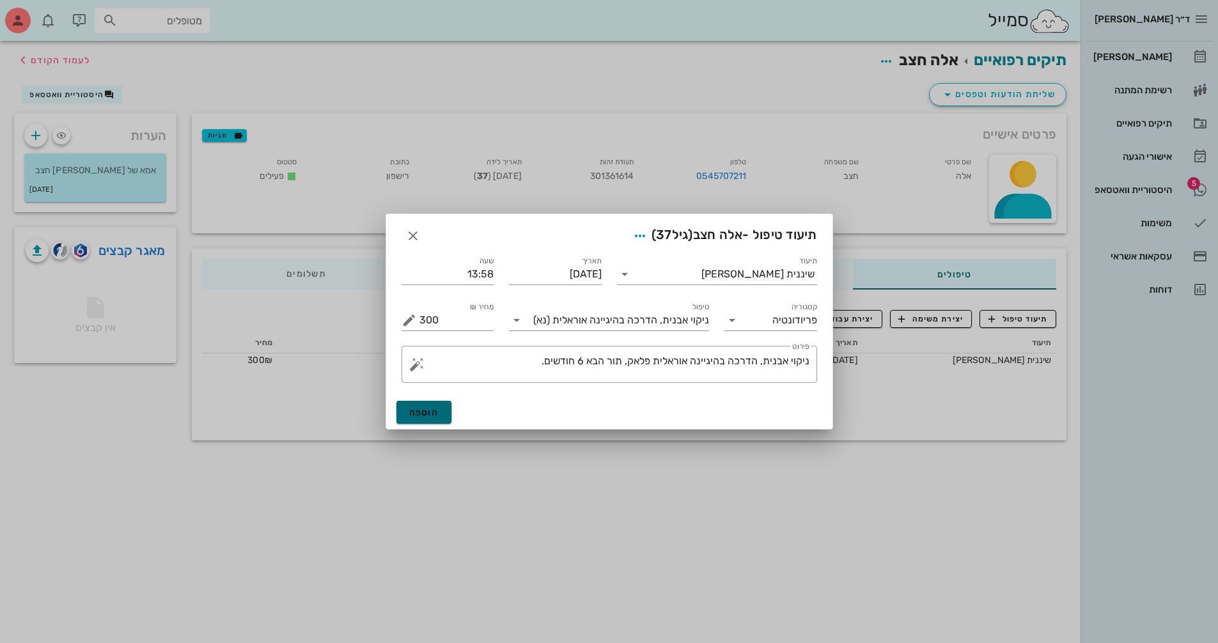
click at [439, 413] on button "הוספה" at bounding box center [425, 412] width 56 height 23
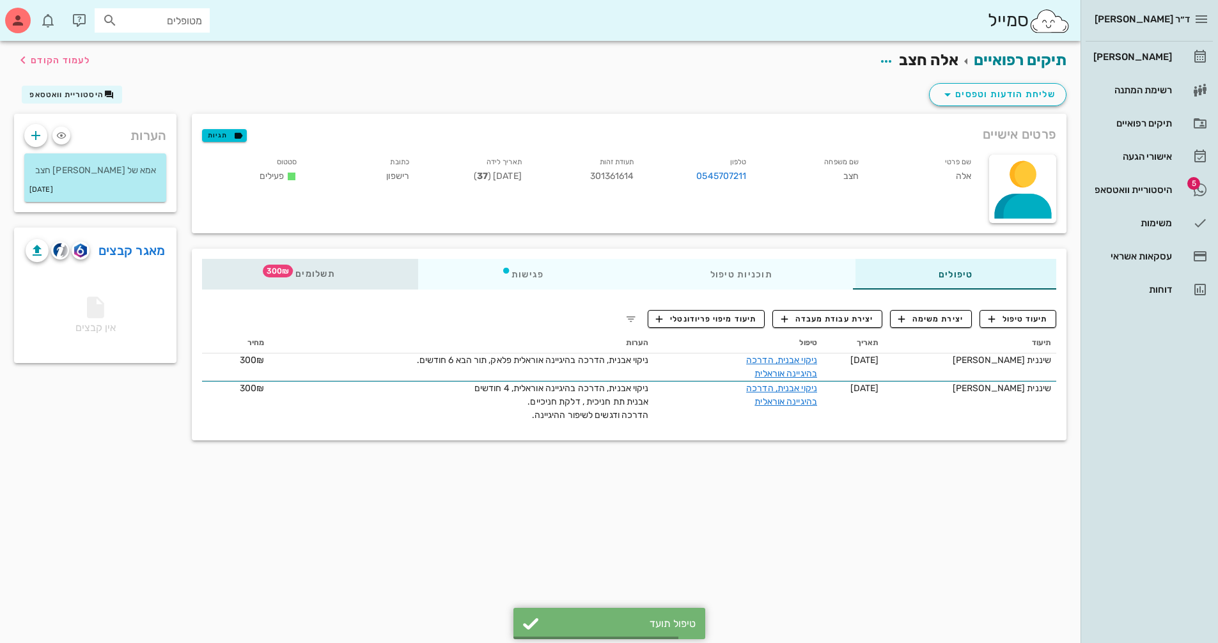
click at [310, 279] on div "תשלומים 300₪" at bounding box center [310, 274] width 216 height 31
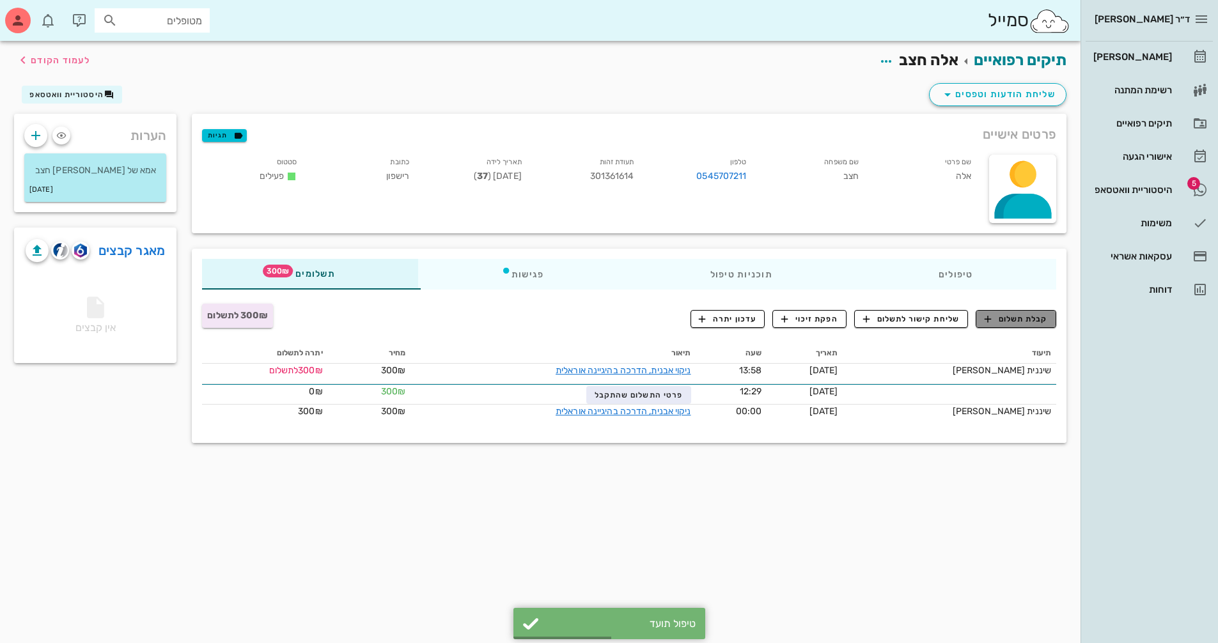
click at [1005, 316] on span "קבלת תשלום" at bounding box center [1016, 319] width 63 height 12
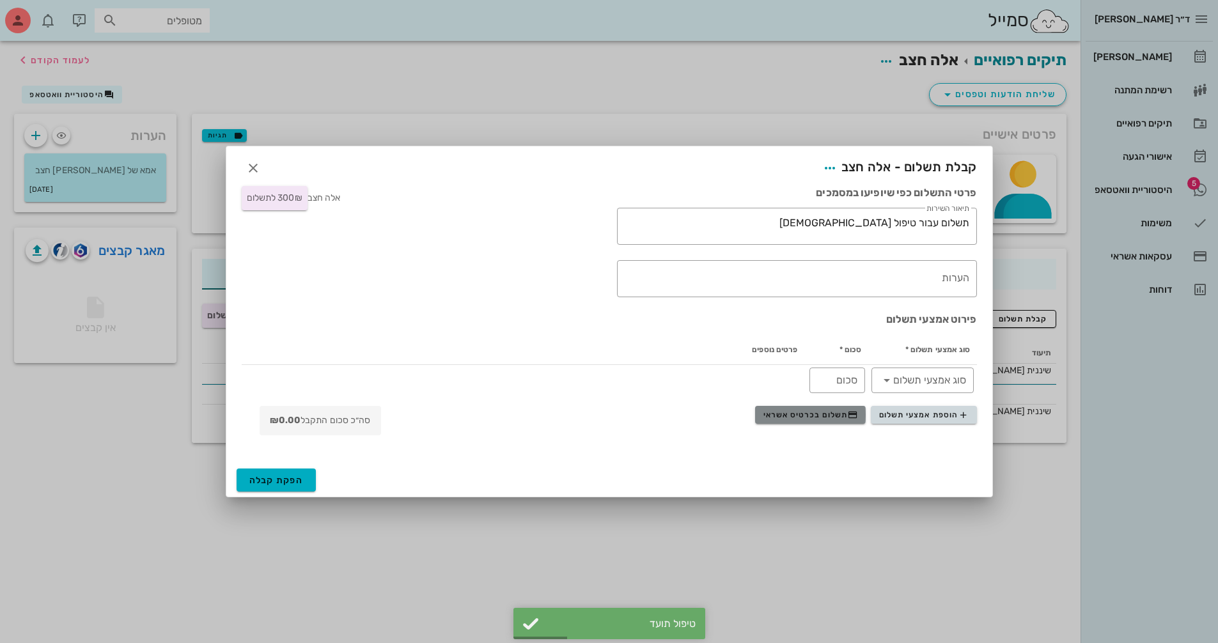
click at [807, 421] on button "תשלום בכרטיס אשראי" at bounding box center [810, 415] width 111 height 18
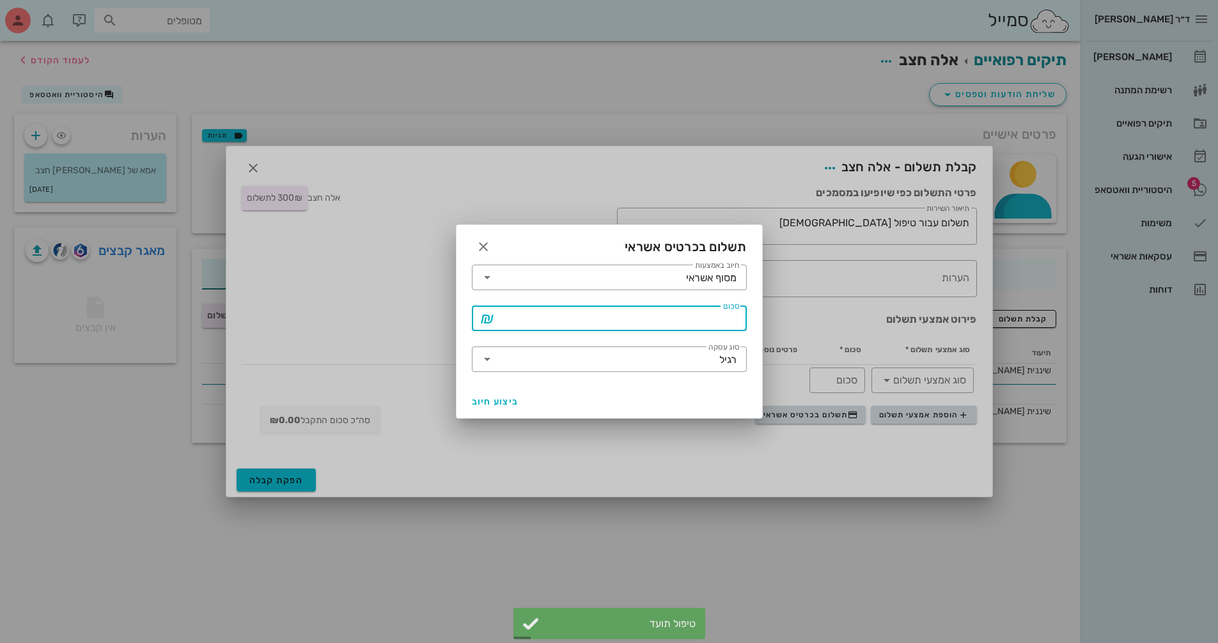
click at [521, 318] on input "סכום" at bounding box center [619, 318] width 242 height 20
type input "300"
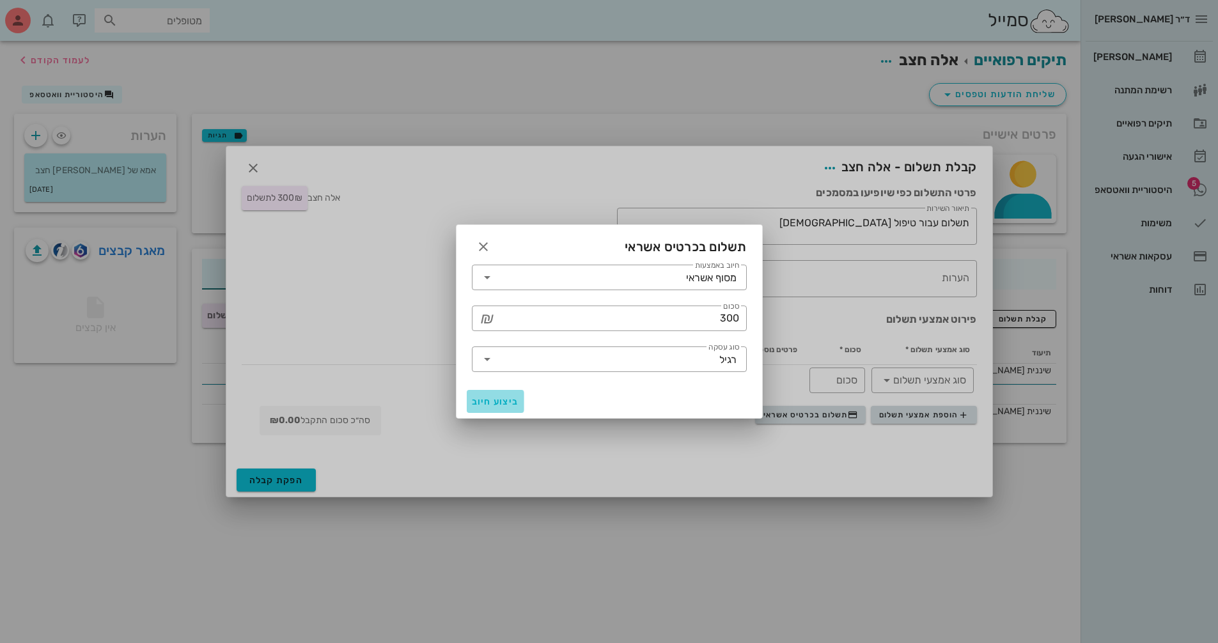
click at [501, 399] on span "ביצוע חיוב" at bounding box center [495, 402] width 47 height 11
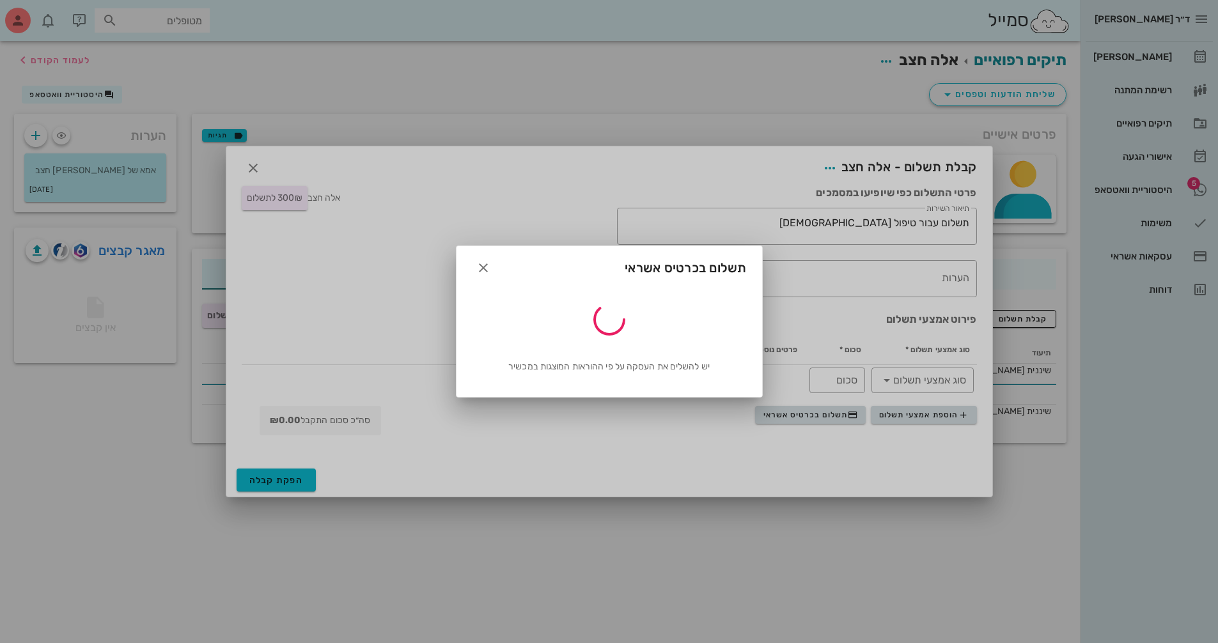
type input "300"
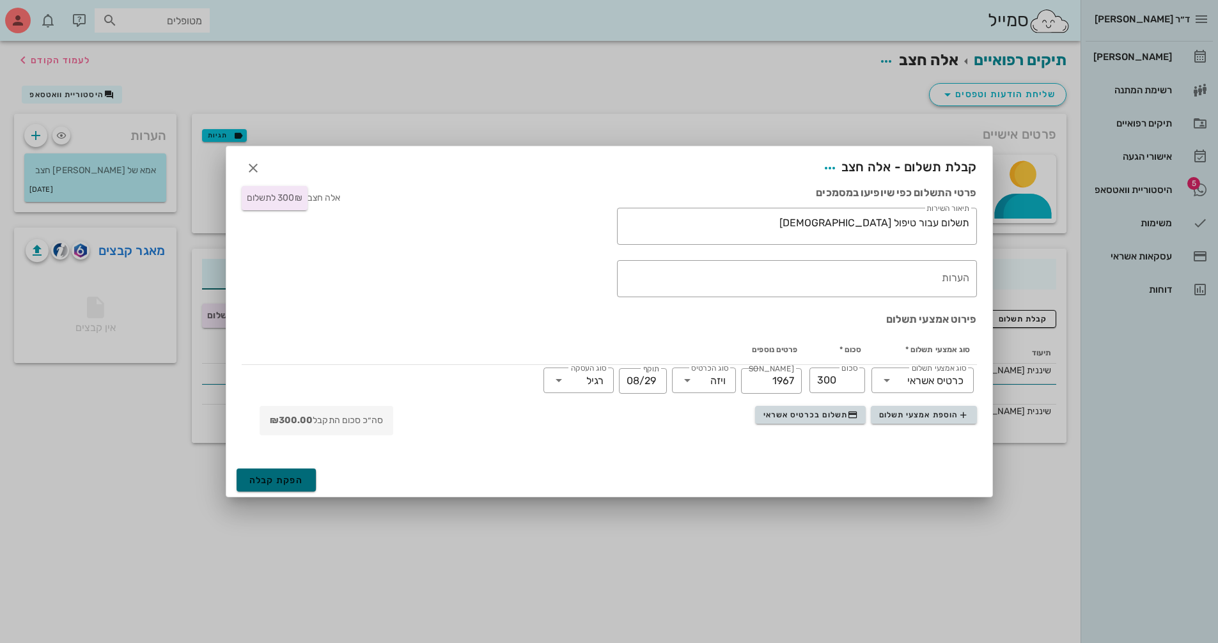
click at [267, 484] on span "הפקת קבלה" at bounding box center [276, 480] width 54 height 11
